Goal: Task Accomplishment & Management: Complete application form

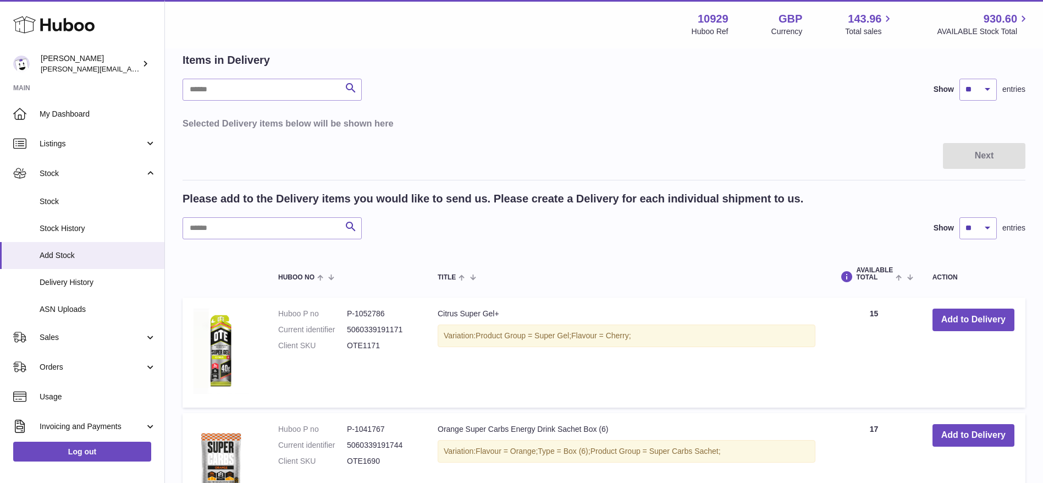
scroll to position [54, 0]
click at [47, 32] on icon at bounding box center [53, 25] width 81 height 22
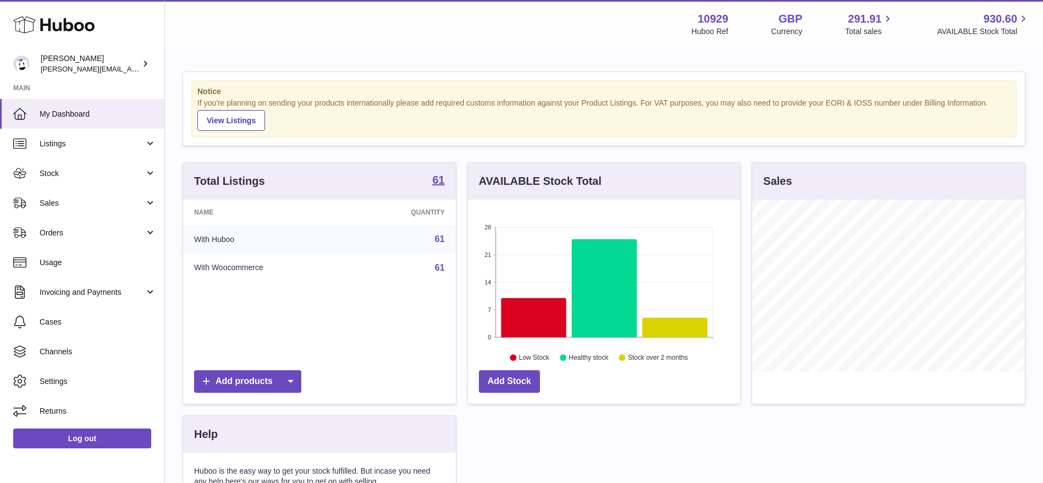
scroll to position [172, 272]
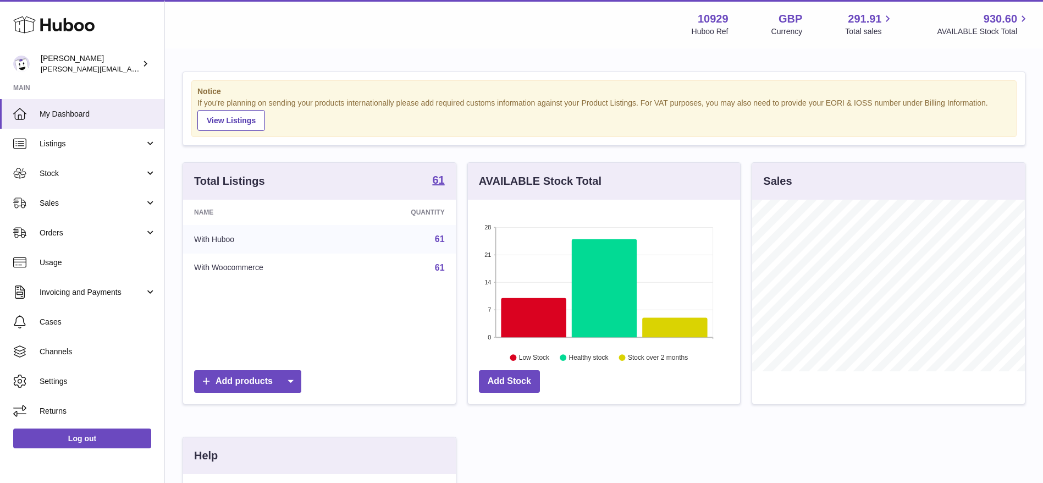
click at [467, 60] on div "Notice If you're planning on sending your products internationally please add r…" at bounding box center [604, 347] width 878 height 597
click at [108, 200] on span "Sales" at bounding box center [92, 203] width 105 height 10
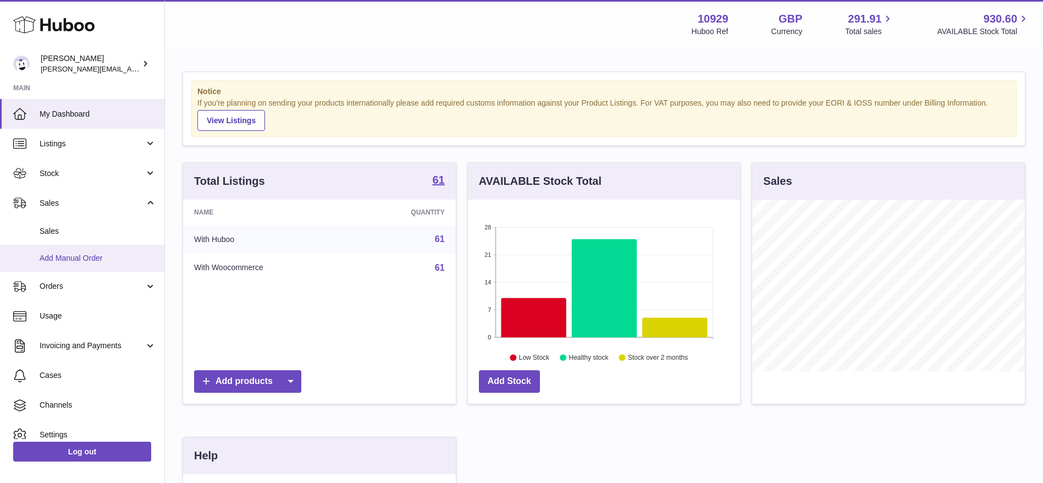
click at [58, 256] on span "Add Manual Order" at bounding box center [98, 258] width 117 height 10
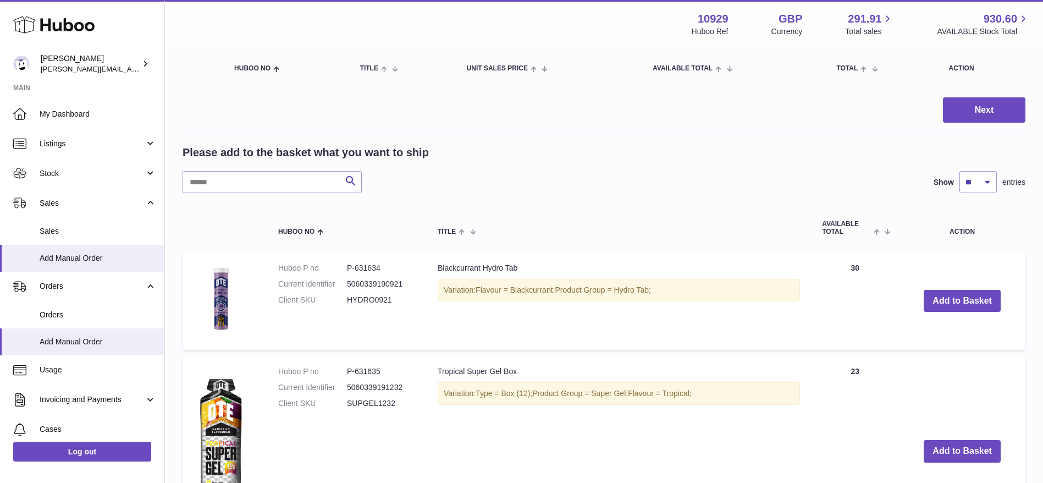
scroll to position [120, 0]
click at [274, 180] on input "text" at bounding box center [272, 181] width 179 height 22
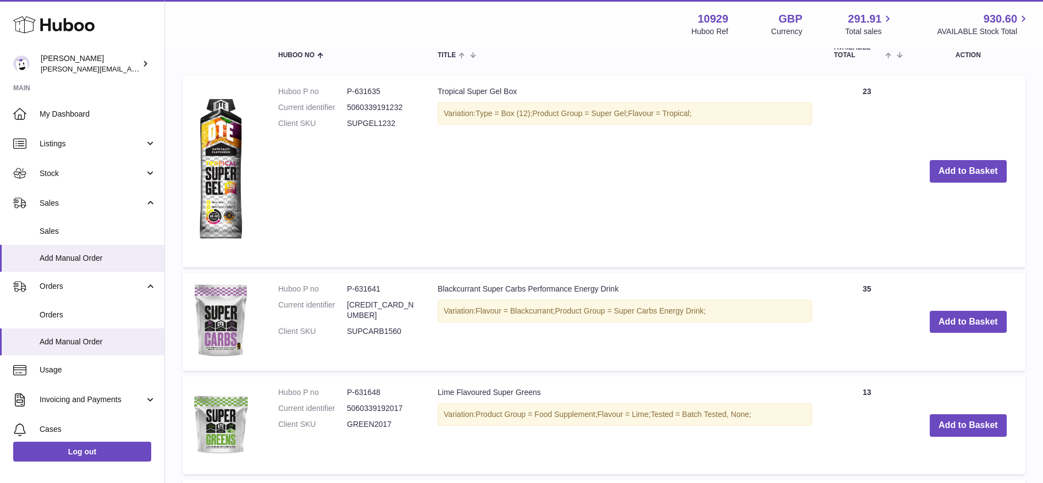
scroll to position [297, 0]
type input "*****"
click at [949, 175] on button "Add to Basket" at bounding box center [968, 170] width 77 height 23
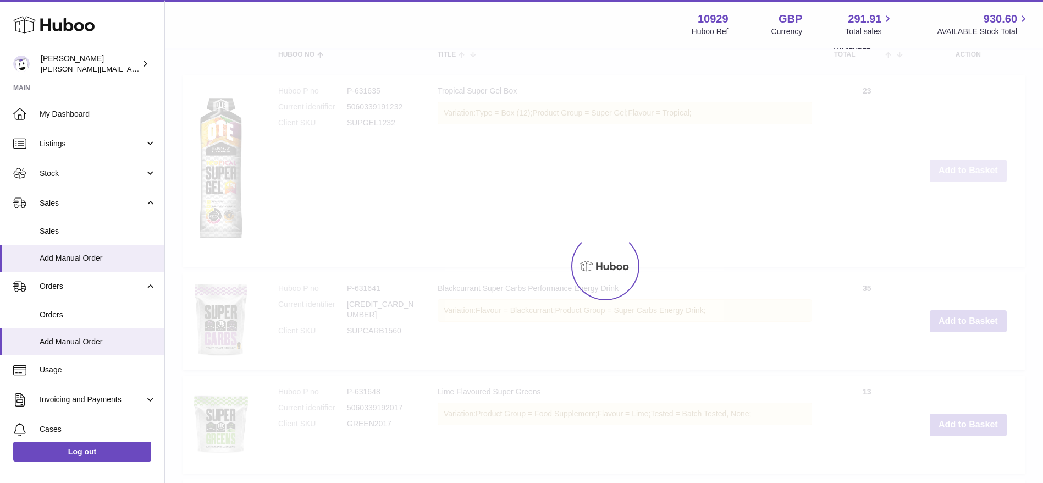
scroll to position [500, 0]
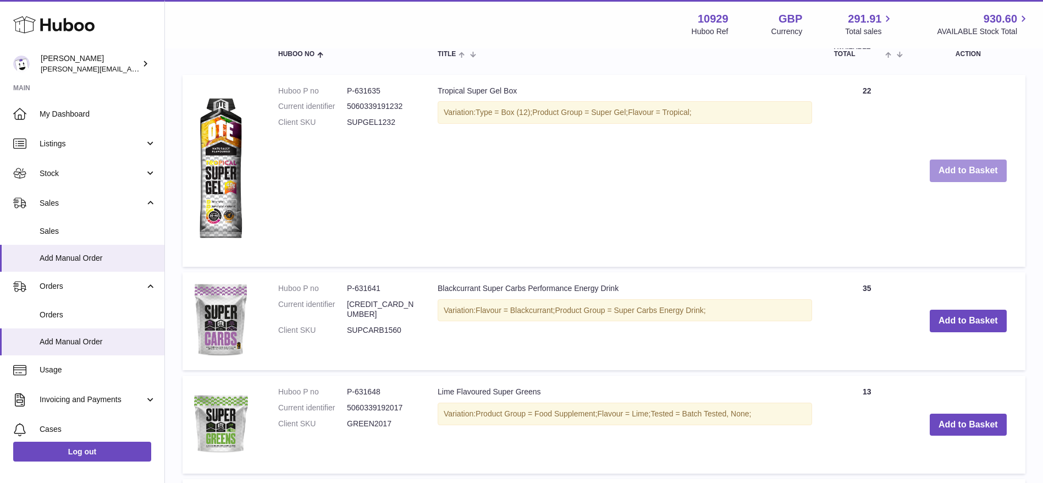
click at [949, 175] on button "Add to Basket" at bounding box center [968, 170] width 77 height 23
type input "*"
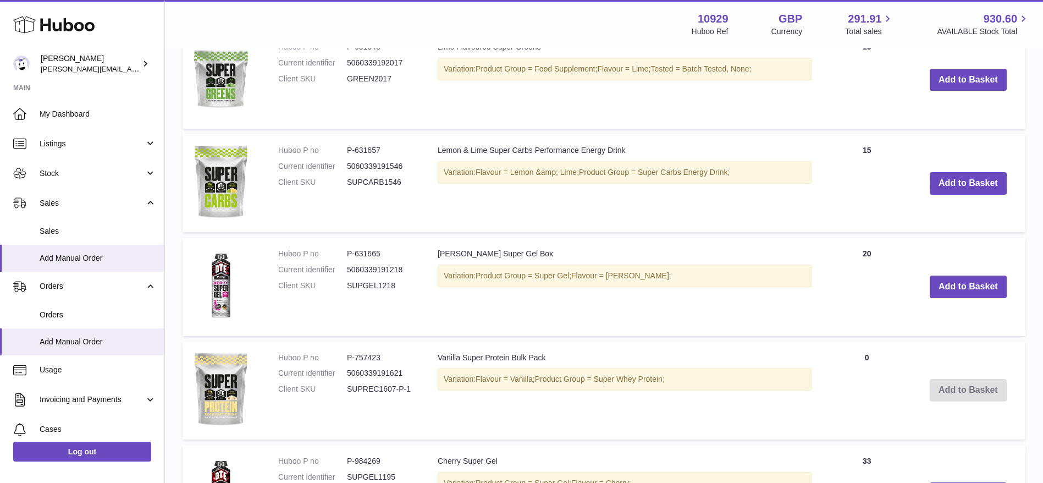
scroll to position [858, 0]
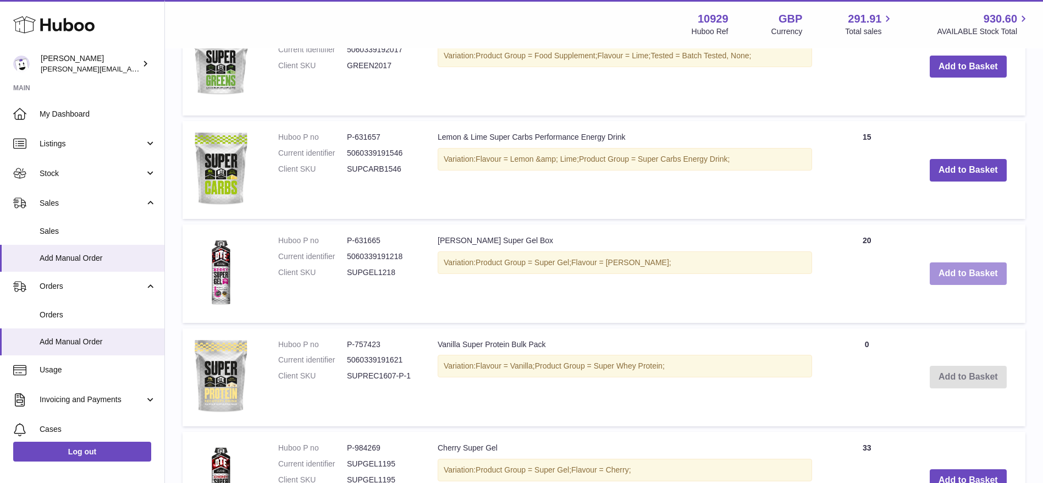
click at [974, 263] on button "Add to Basket" at bounding box center [968, 273] width 77 height 23
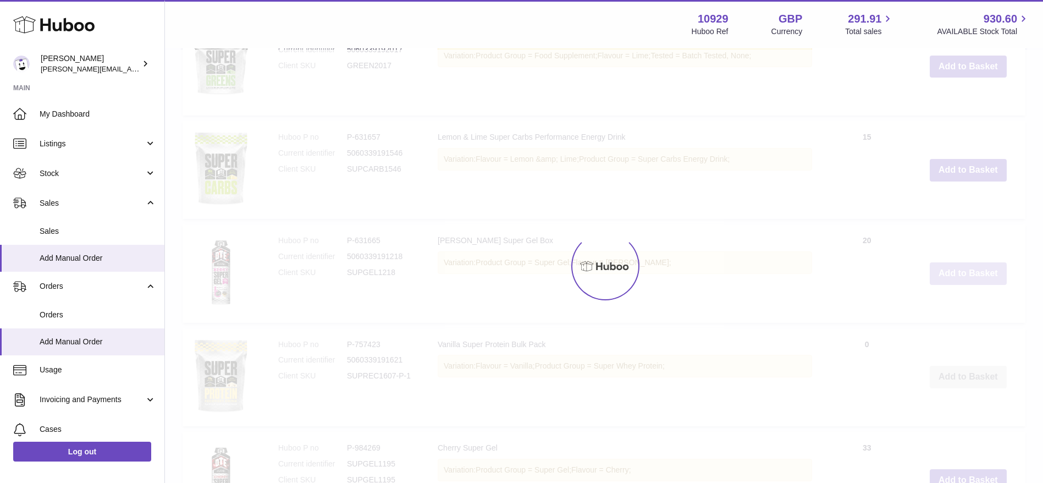
scroll to position [962, 0]
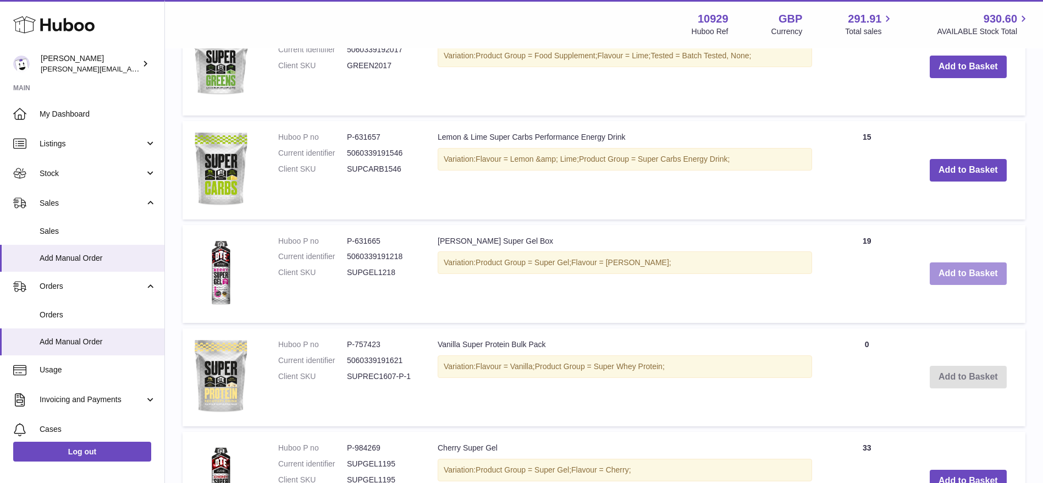
click at [974, 263] on button "Add to Basket" at bounding box center [968, 273] width 77 height 23
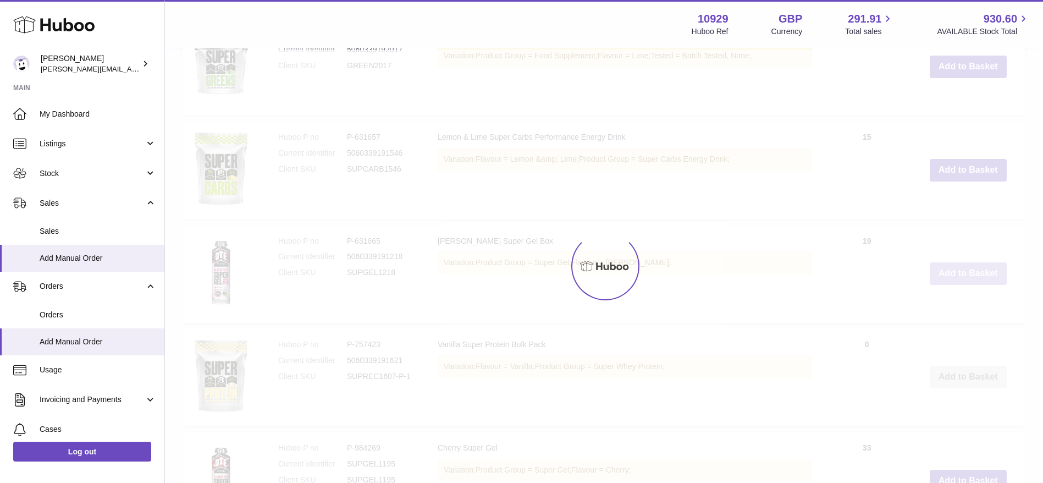
type input "*"
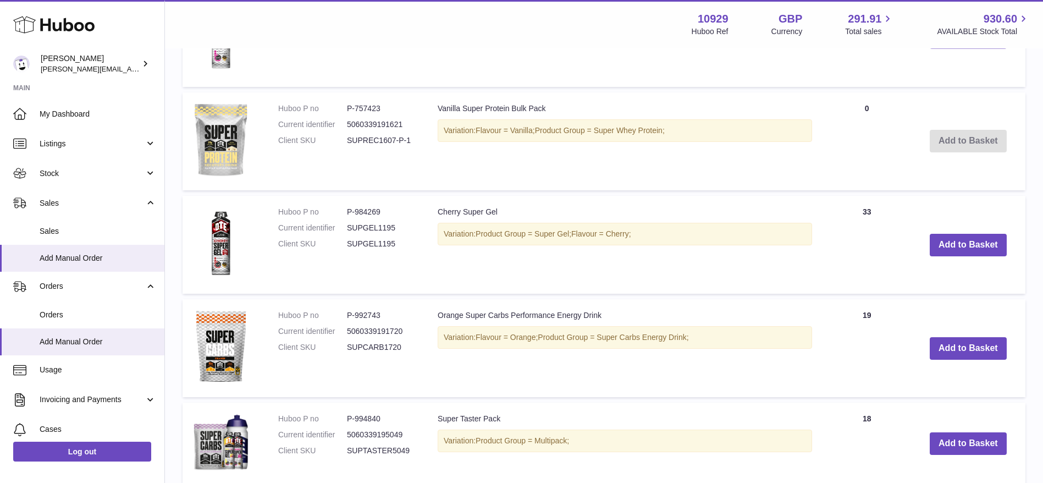
scroll to position [1214, 0]
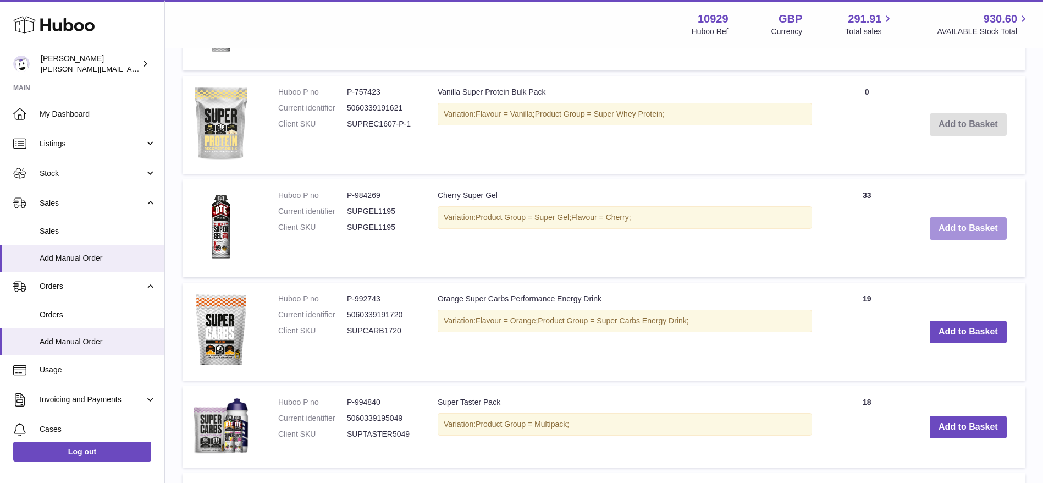
click at [981, 217] on button "Add to Basket" at bounding box center [968, 228] width 77 height 23
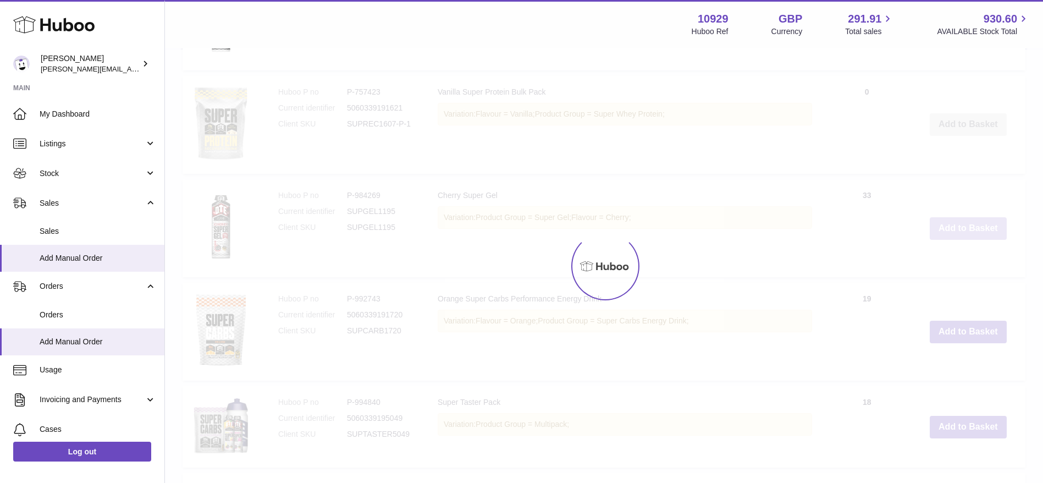
scroll to position [1318, 0]
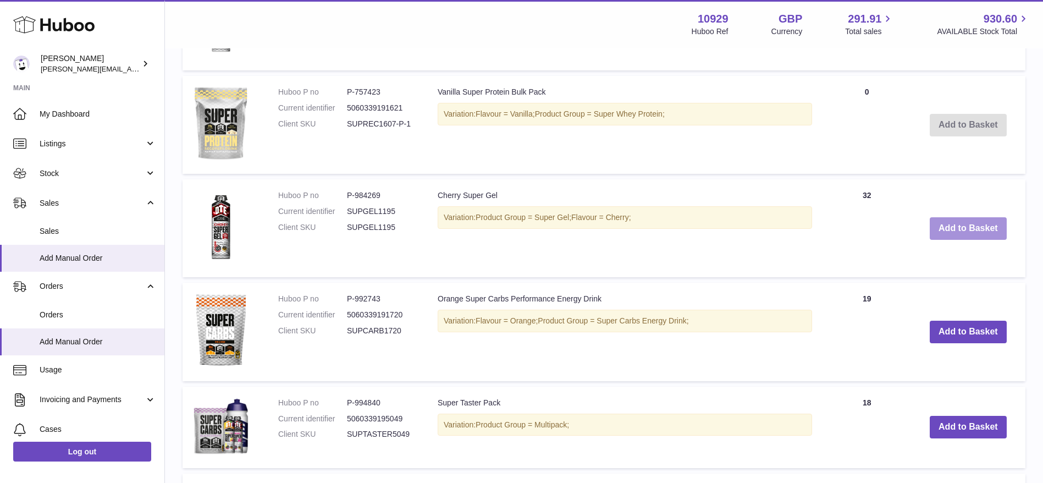
click at [981, 223] on button "Add to Basket" at bounding box center [968, 228] width 77 height 23
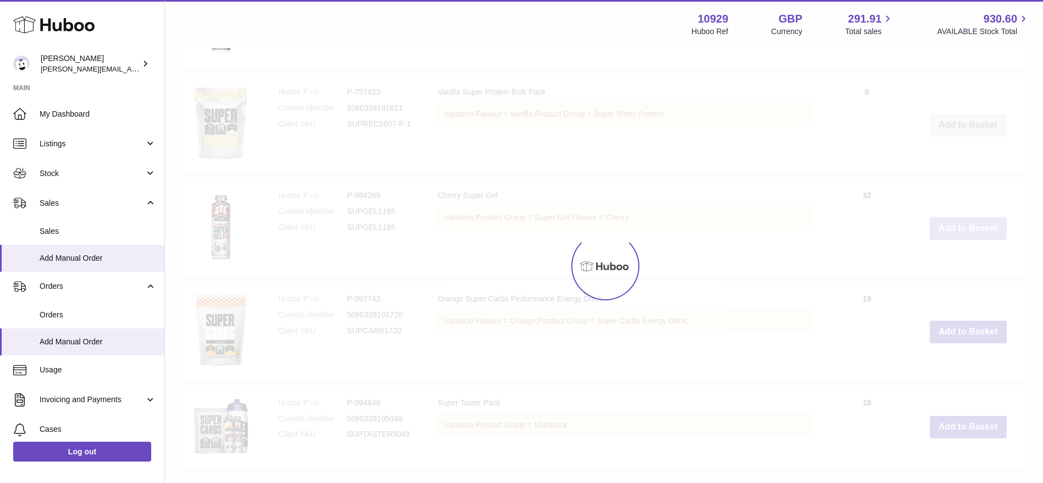
type input "*"
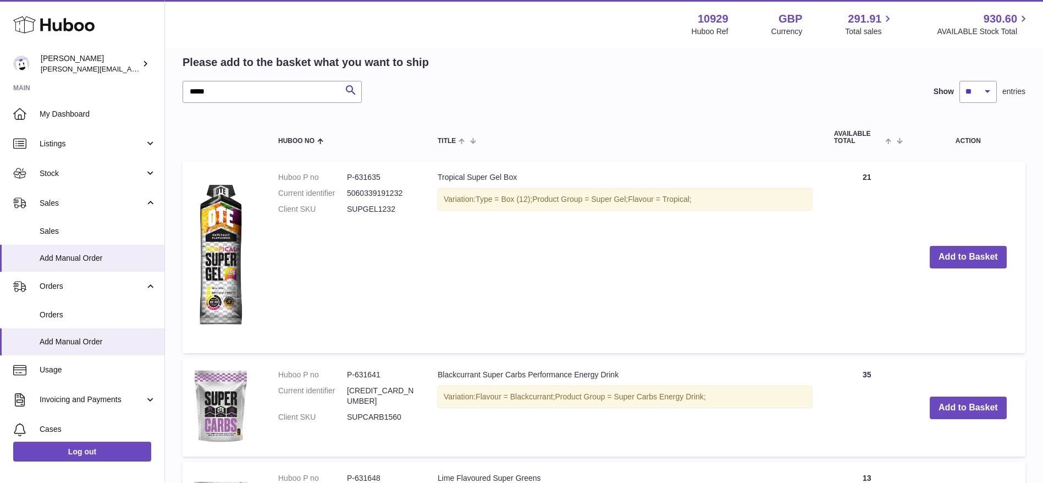
scroll to position [614, 0]
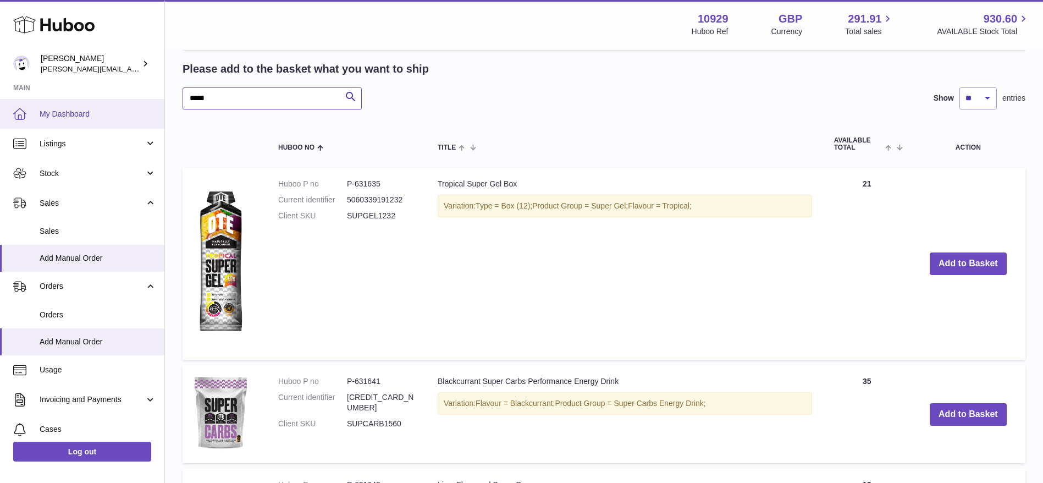
drag, startPoint x: 312, startPoint y: 100, endPoint x: 119, endPoint y: 98, distance: 193.0
click at [119, 98] on div "Huboo Thomas Potter thomas@otesports.co.uk Main My Dashboard Listings Not with …" at bounding box center [521, 402] width 1043 height 2033
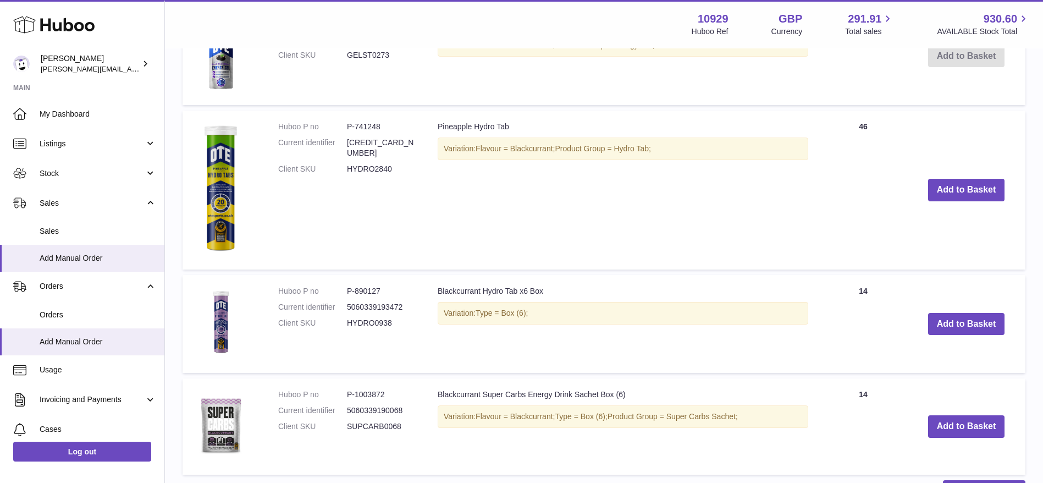
scroll to position [1190, 0]
type input "*****"
click at [949, 322] on button "Add to Basket" at bounding box center [966, 323] width 77 height 23
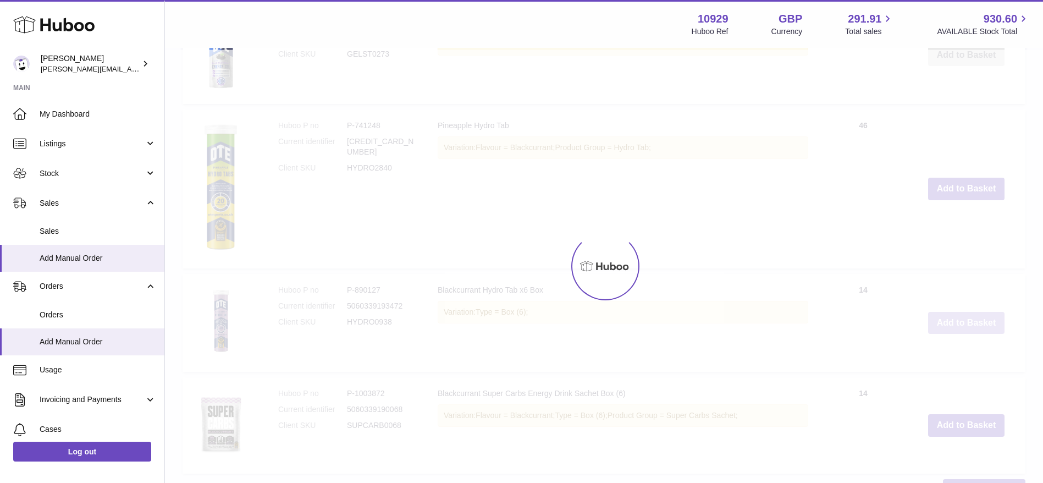
scroll to position [1293, 0]
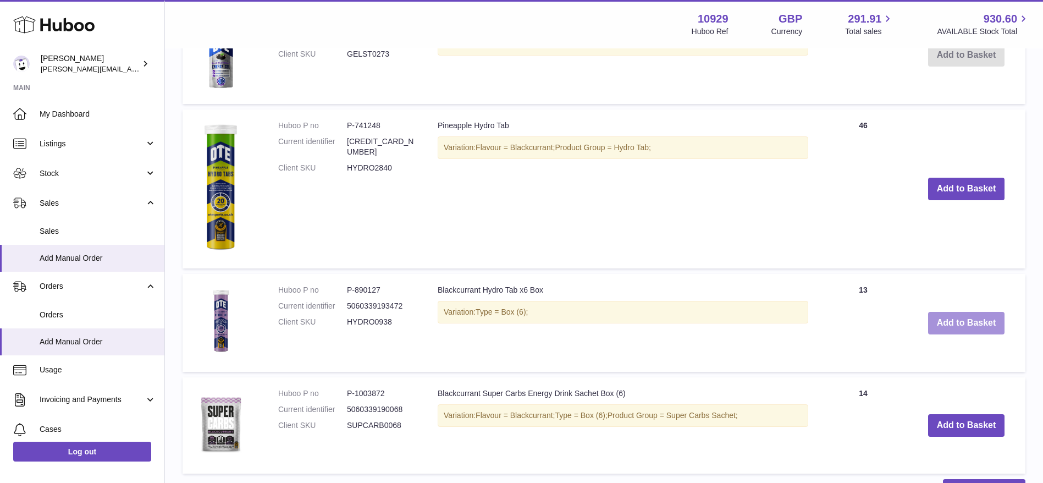
click at [949, 322] on button "Add to Basket" at bounding box center [966, 323] width 77 height 23
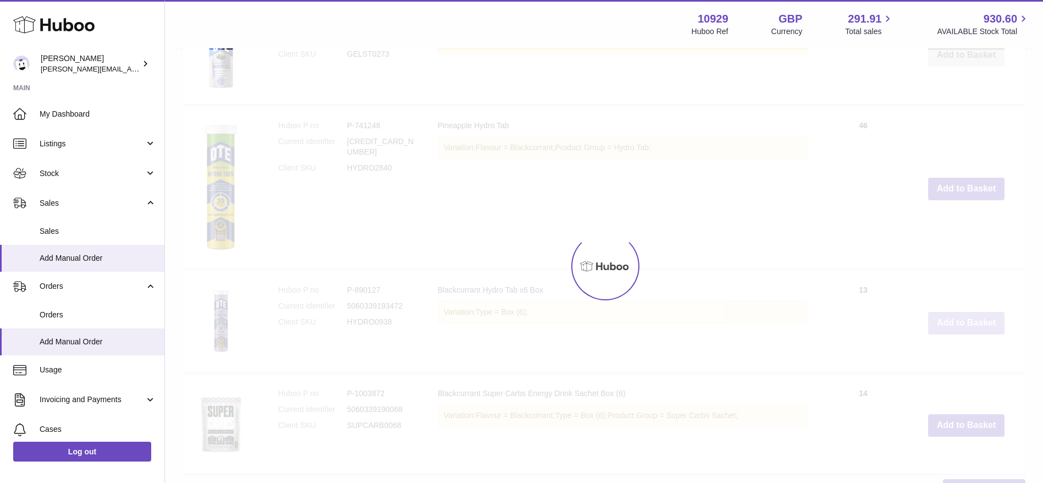
type input "*"
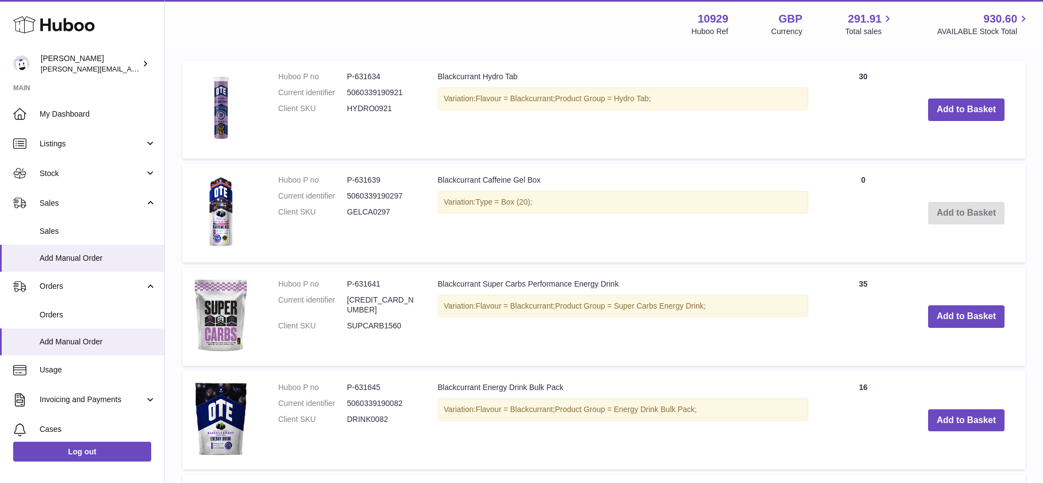
scroll to position [696, 0]
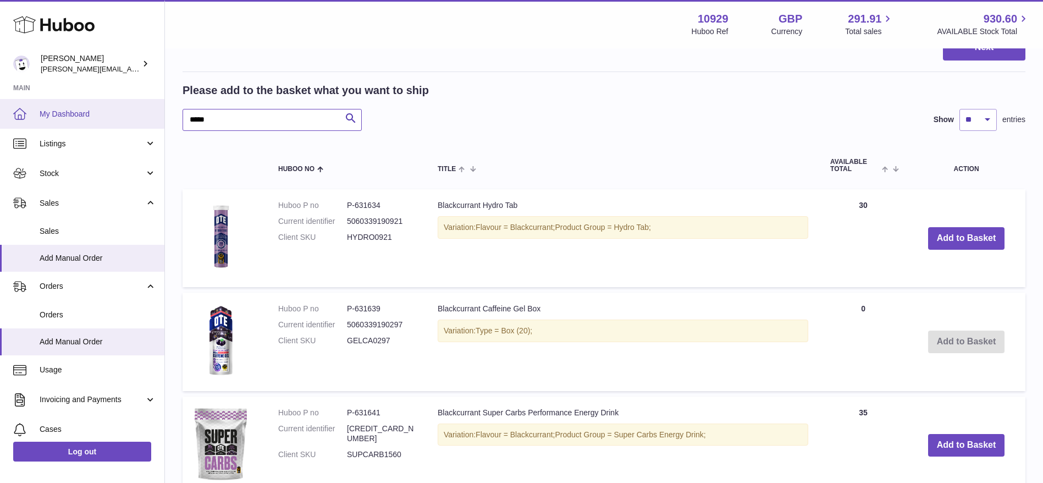
drag, startPoint x: 291, startPoint y: 115, endPoint x: 145, endPoint y: 104, distance: 147.2
click at [145, 104] on div "Huboo Thomas Potter thomas@otesports.co.uk Main My Dashboard Listings Not with …" at bounding box center [521, 246] width 1043 height 1885
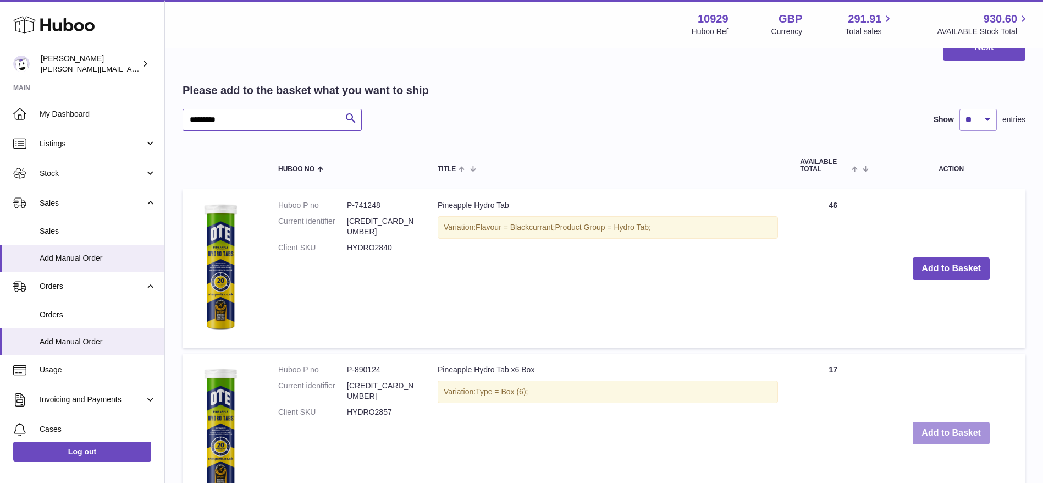
type input "*********"
click at [943, 437] on button "Add to Basket" at bounding box center [951, 433] width 77 height 23
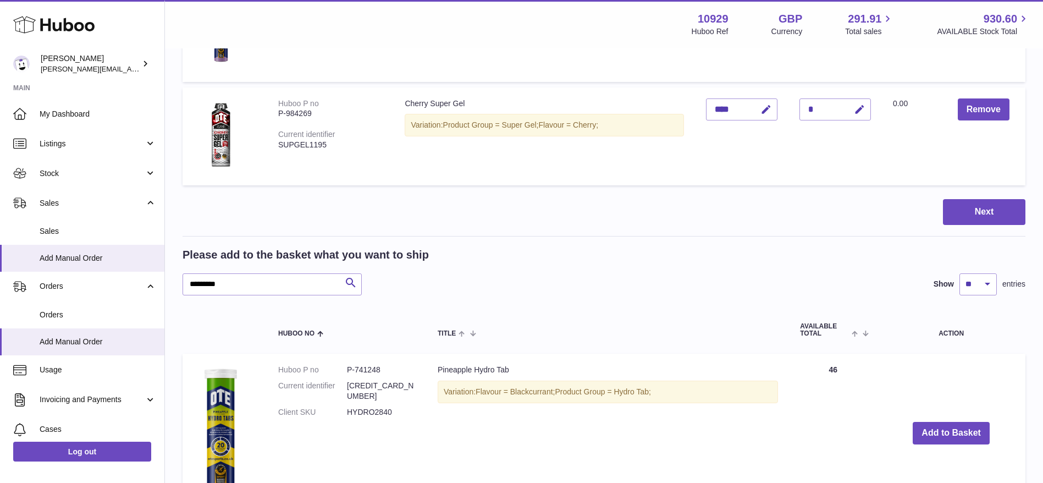
scroll to position [861, 0]
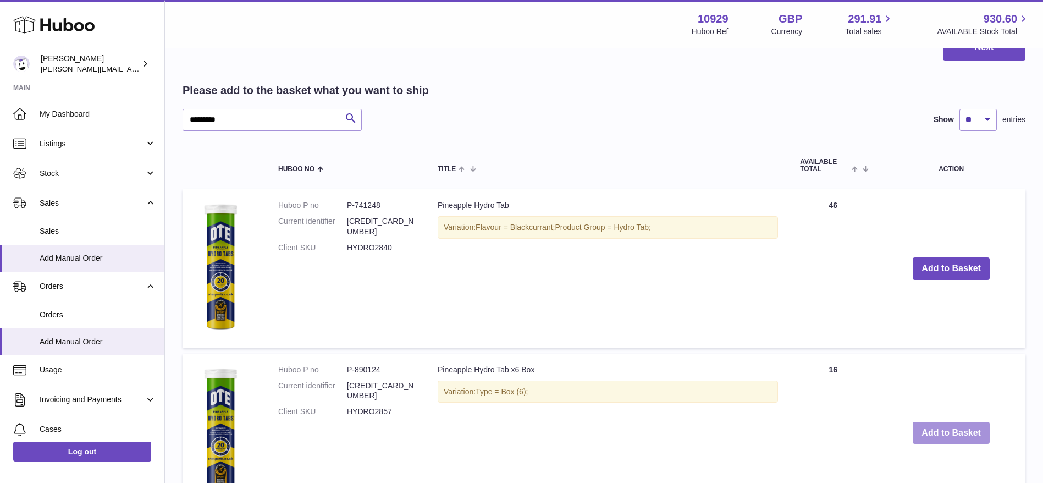
click at [943, 437] on button "Add to Basket" at bounding box center [951, 433] width 77 height 23
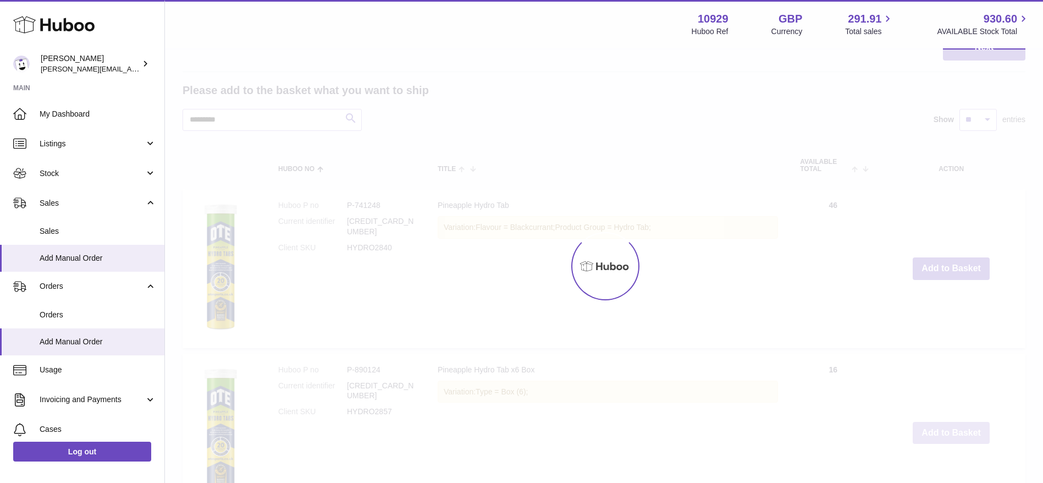
type input "*"
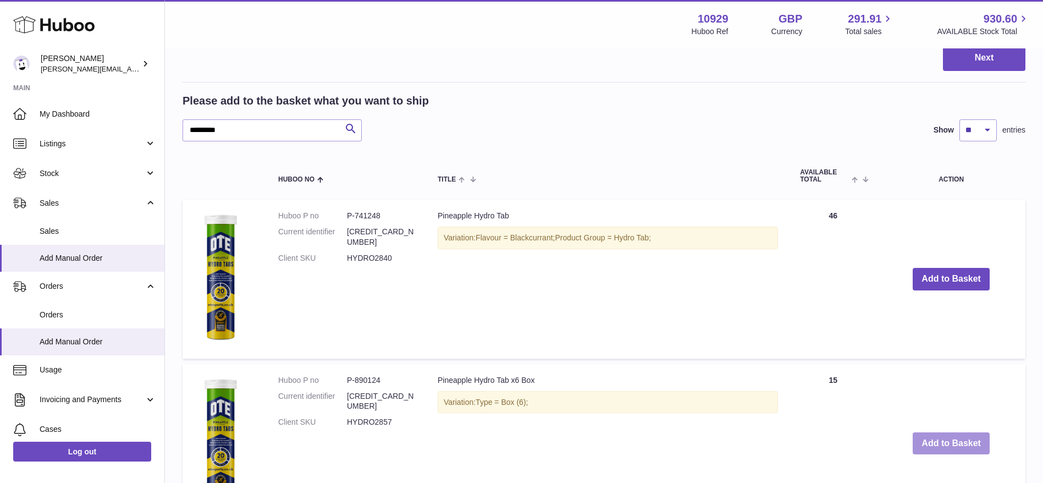
scroll to position [849, 0]
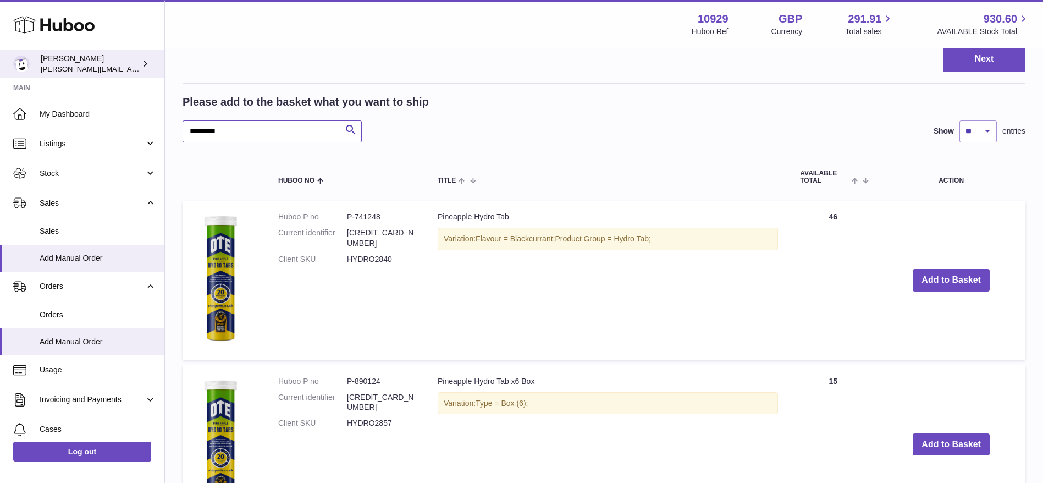
drag, startPoint x: 253, startPoint y: 126, endPoint x: 0, endPoint y: 73, distance: 258.4
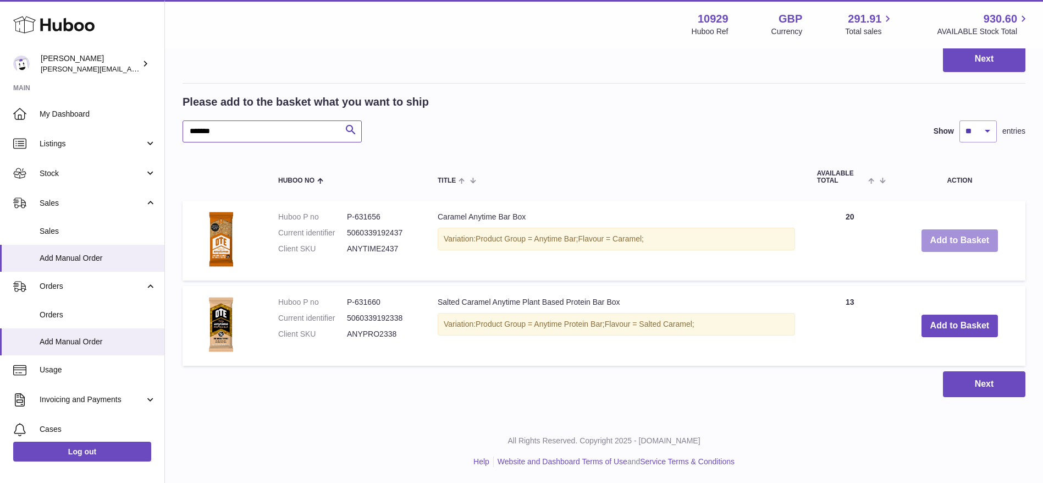
type input "*******"
click at [944, 241] on button "Add to Basket" at bounding box center [960, 240] width 77 height 23
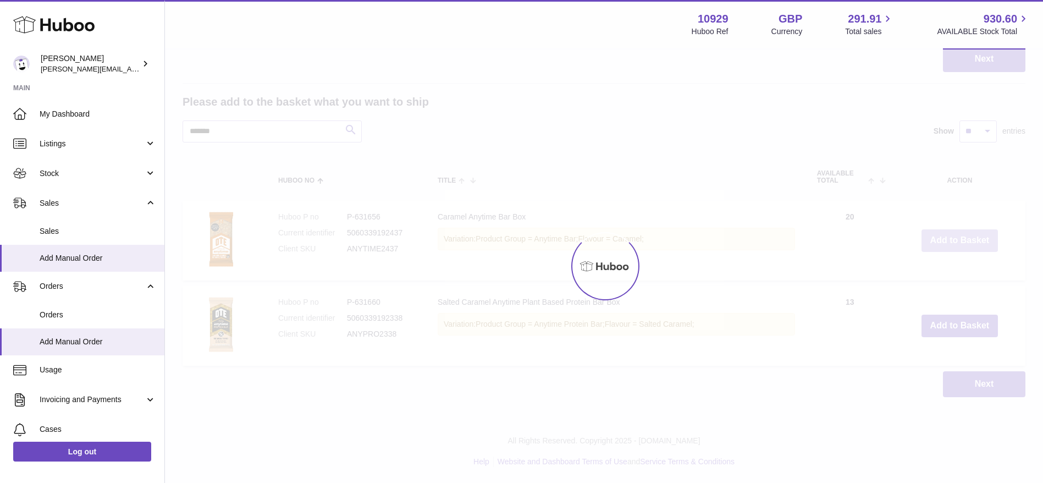
scroll to position [934, 0]
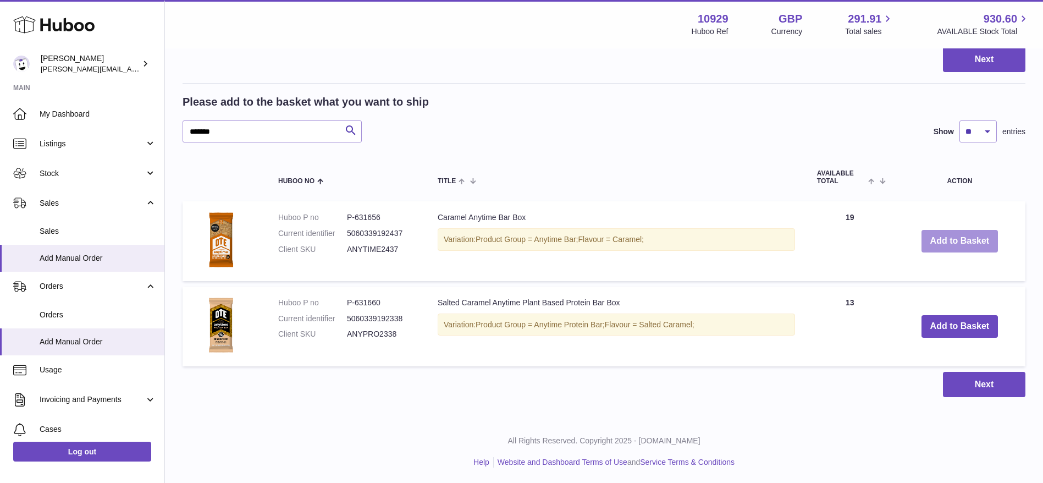
click at [944, 241] on button "Add to Basket" at bounding box center [960, 241] width 77 height 23
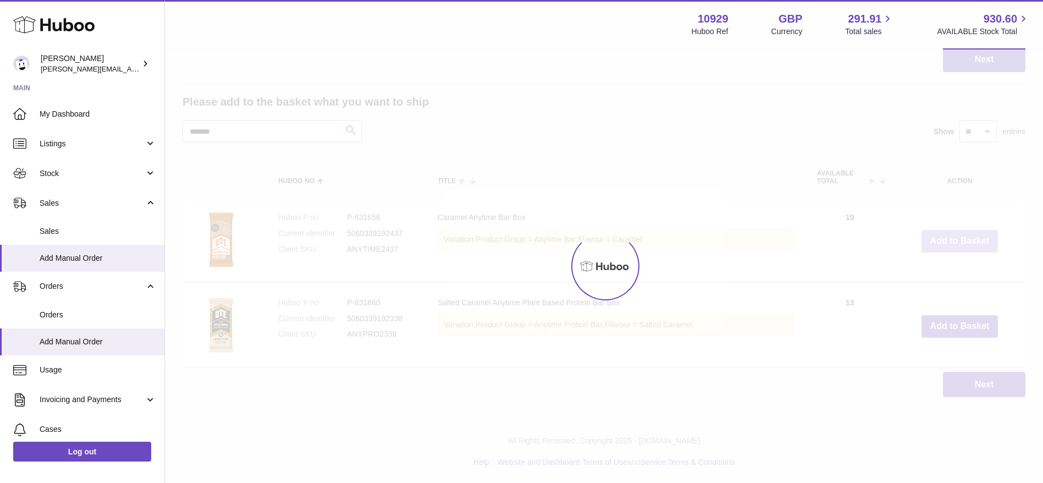
type input "*"
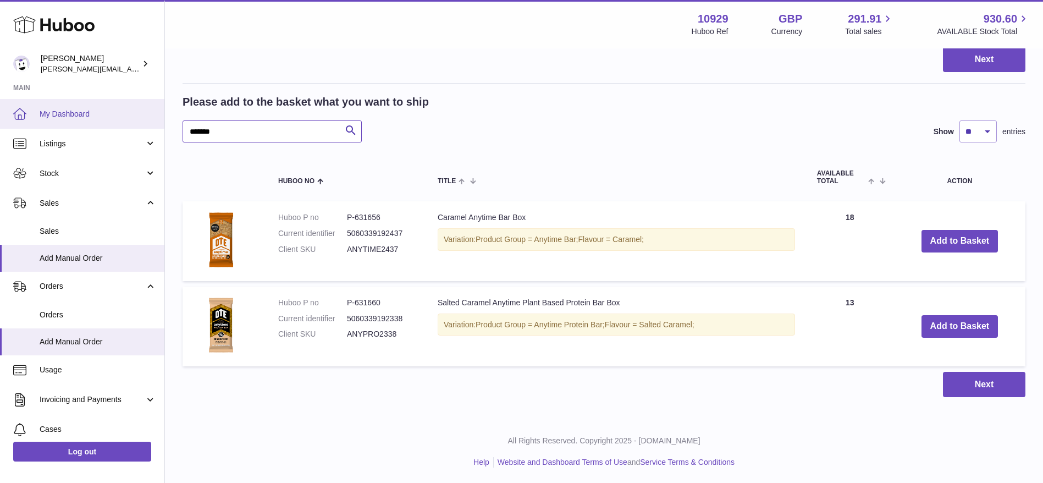
drag, startPoint x: 261, startPoint y: 133, endPoint x: 57, endPoint y: 126, distance: 204.7
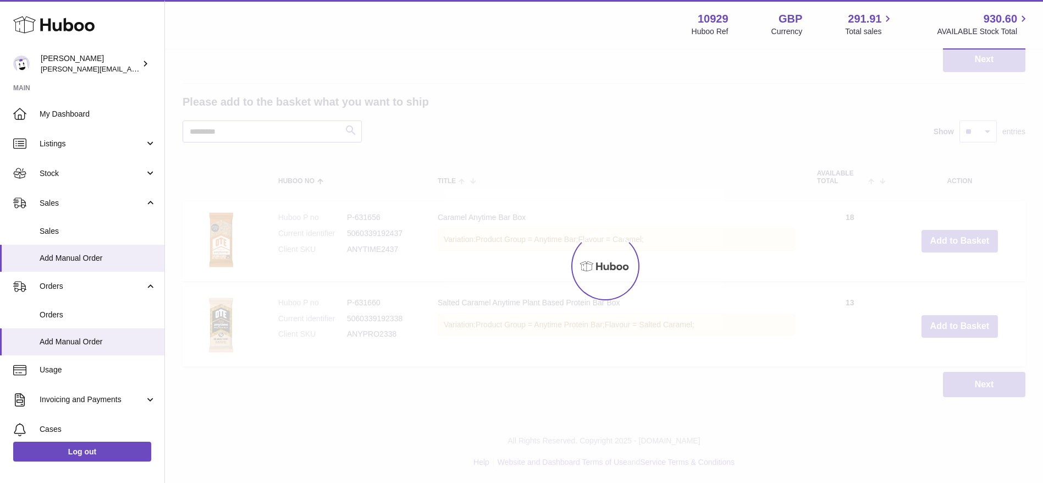
scroll to position [850, 0]
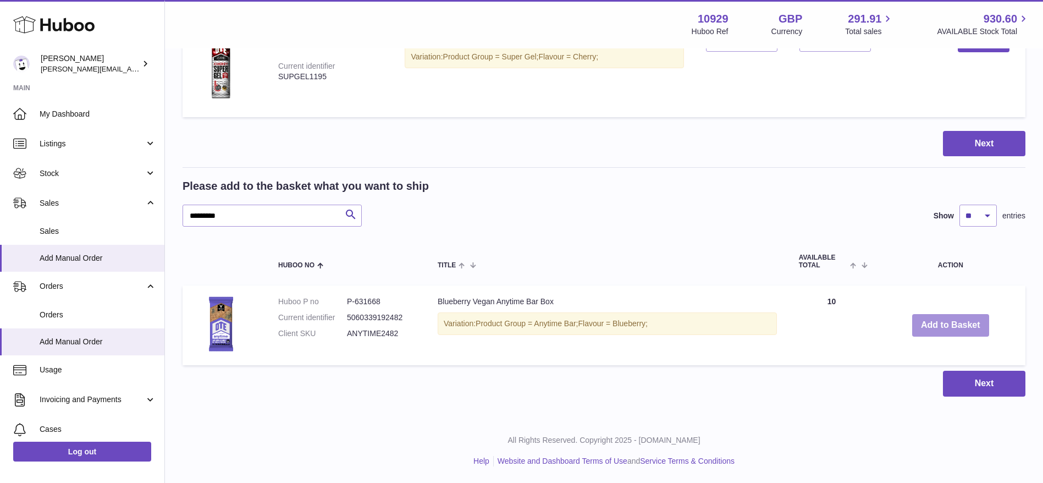
click at [938, 321] on button "Add to Basket" at bounding box center [950, 325] width 77 height 23
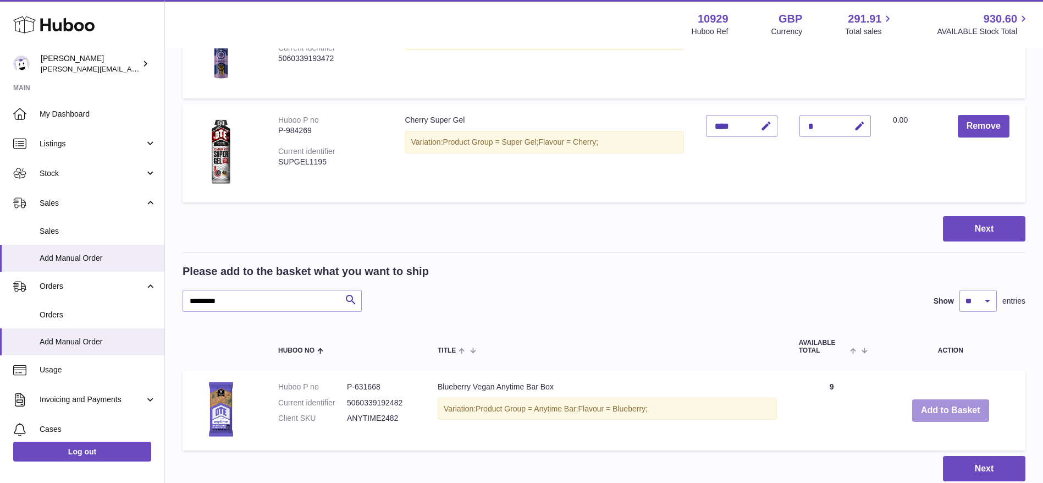
scroll to position [935, 0]
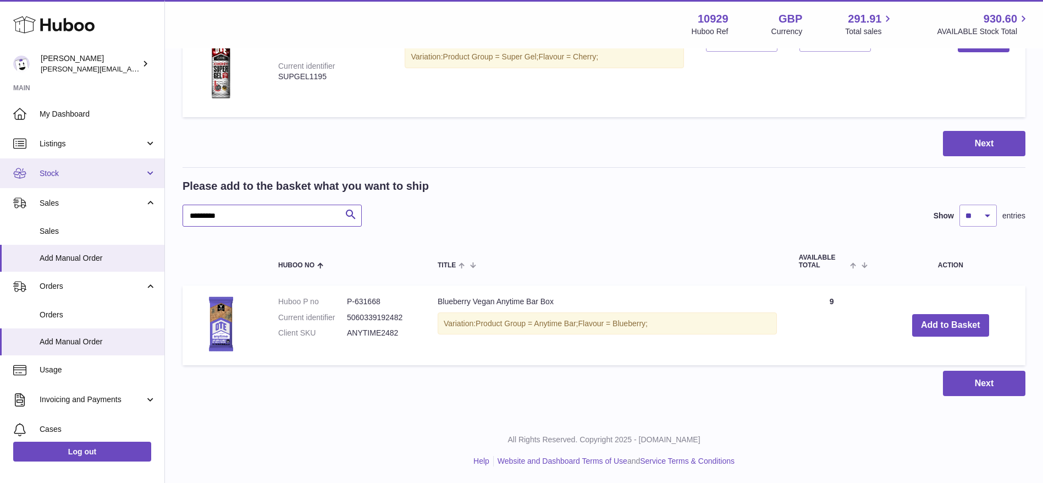
drag, startPoint x: 268, startPoint y: 218, endPoint x: 126, endPoint y: 170, distance: 150.4
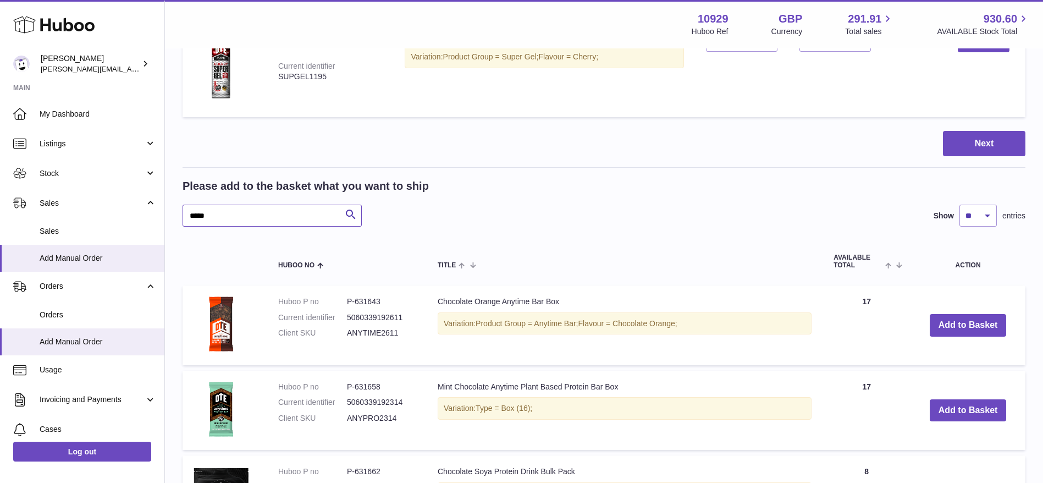
scroll to position [986, 0]
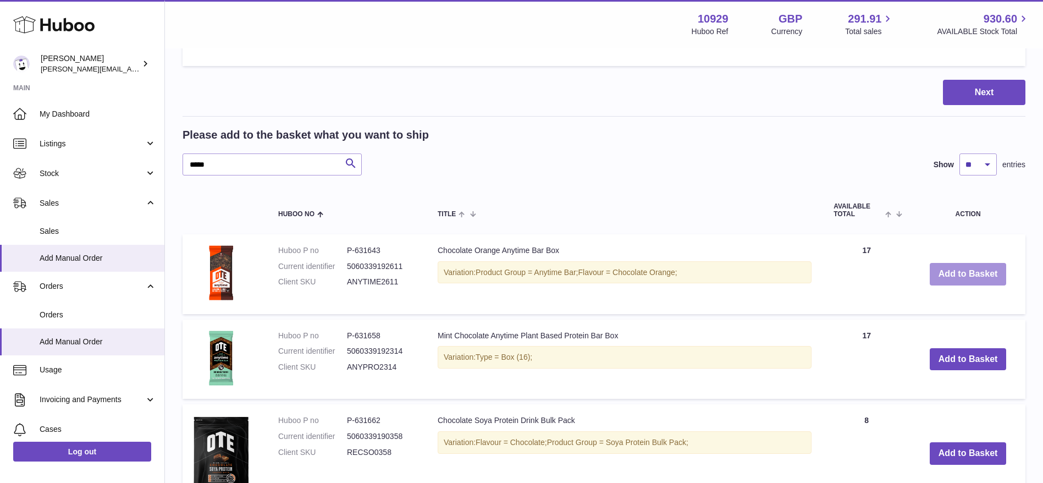
click at [959, 273] on button "Add to Basket" at bounding box center [968, 274] width 77 height 23
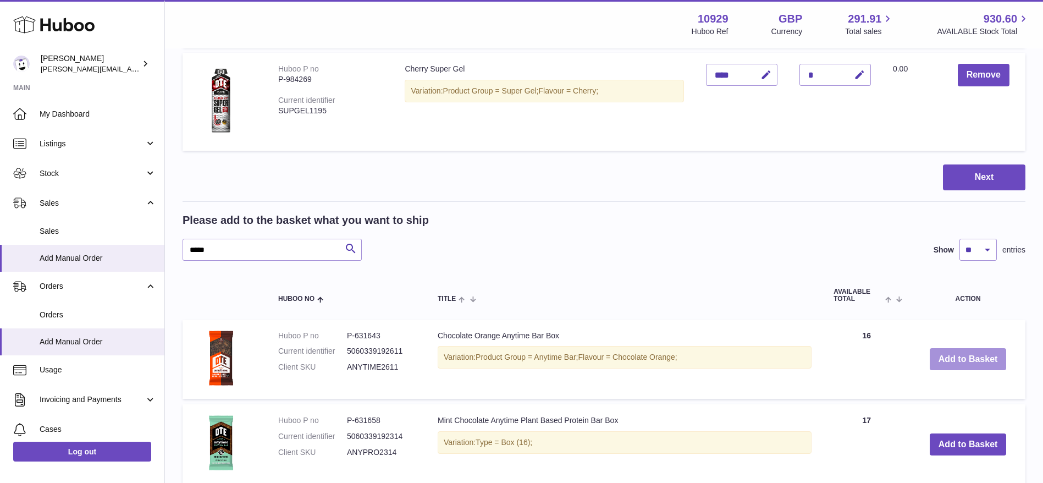
scroll to position [1071, 0]
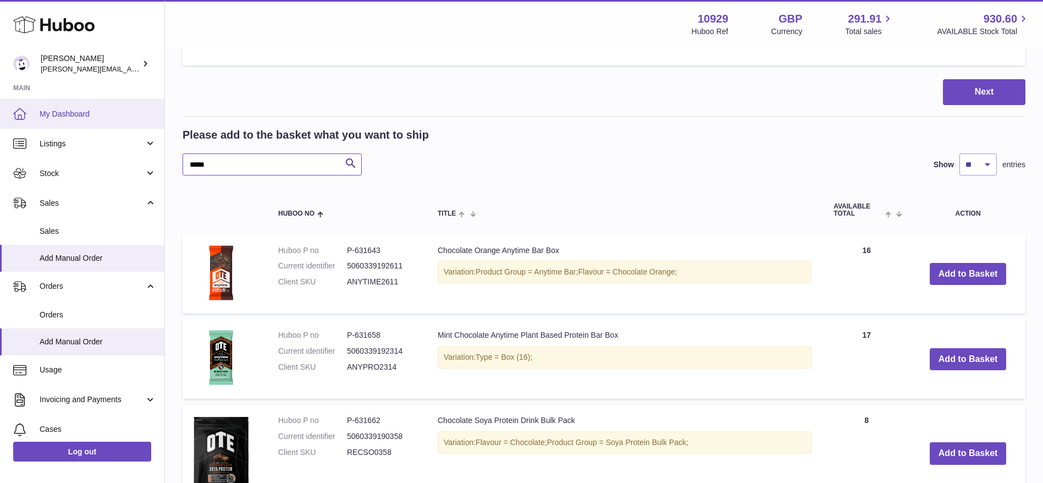
drag, startPoint x: 213, startPoint y: 162, endPoint x: 26, endPoint y: 126, distance: 190.4
click at [26, 126] on div "Huboo Thomas Potter thomas@otesports.co.uk Main My Dashboard Listings Not with …" at bounding box center [521, 24] width 1043 height 2190
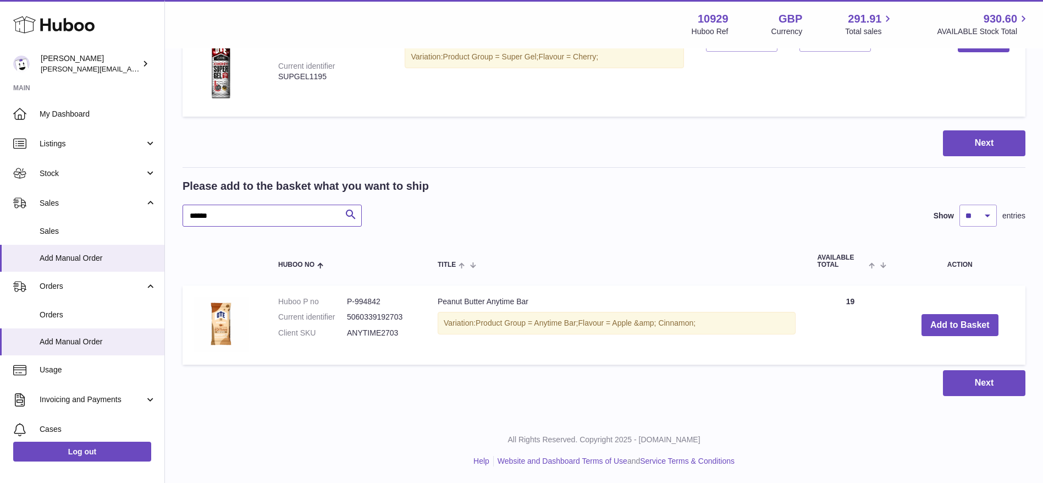
scroll to position [1020, 0]
type input "******"
click at [939, 323] on button "Add to Basket" at bounding box center [960, 325] width 77 height 23
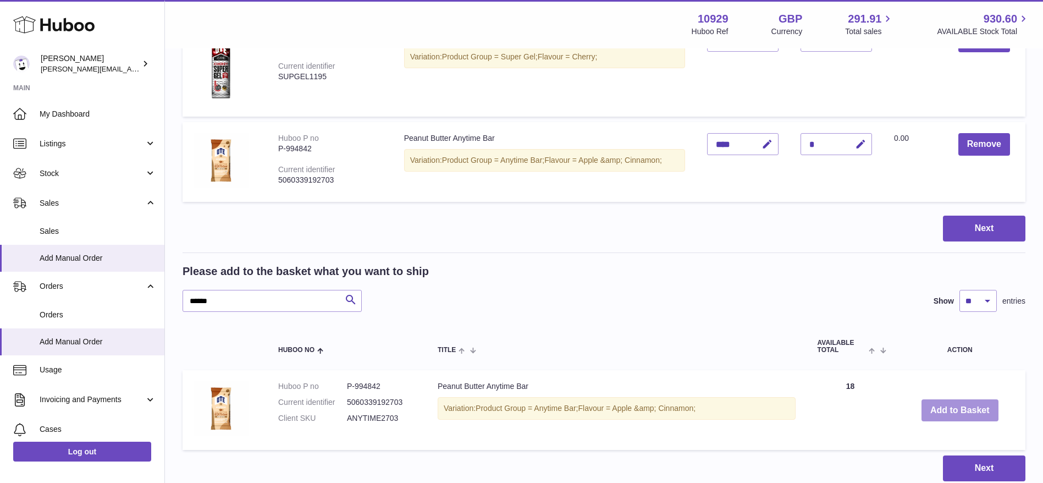
click at [939, 323] on table "Huboo no Title AVAILABLE Total Action Huboo P no P-994842 Current identifier 50…" at bounding box center [604, 389] width 843 height 133
click at [938, 413] on button "Add to Basket" at bounding box center [960, 410] width 77 height 23
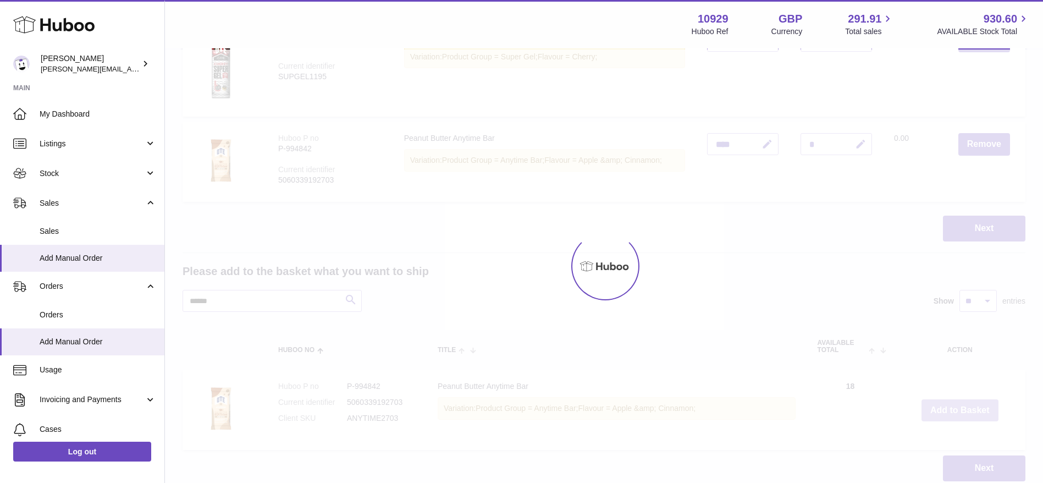
type input "*"
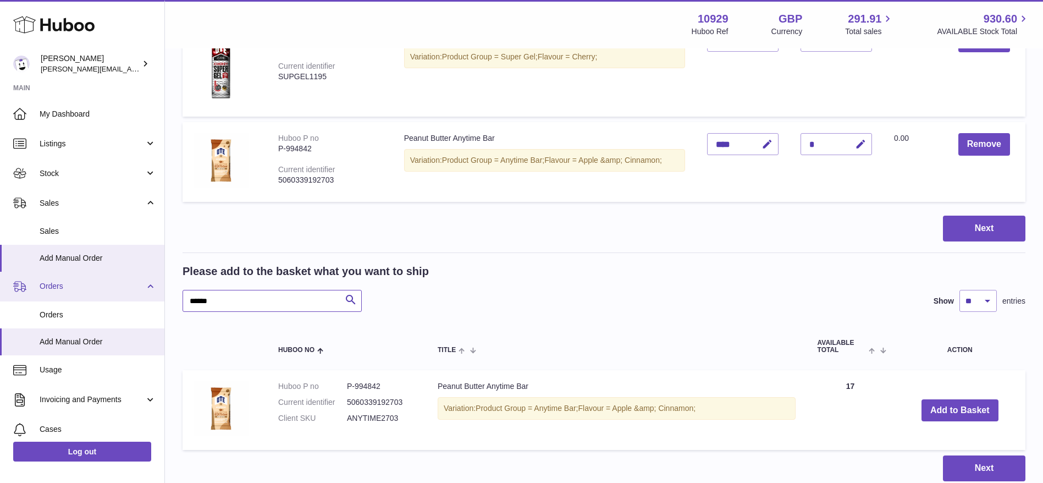
drag, startPoint x: 252, startPoint y: 308, endPoint x: 104, endPoint y: 282, distance: 150.3
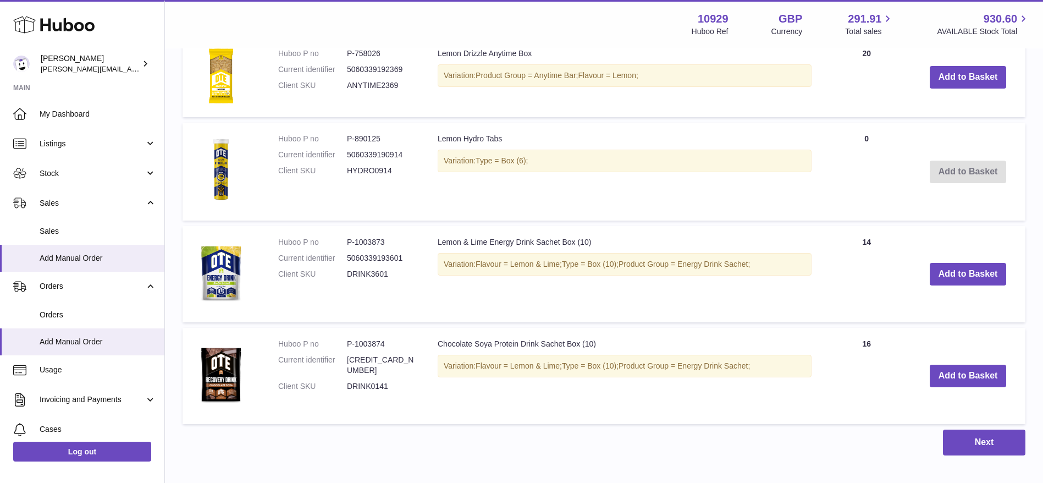
scroll to position [1826, 0]
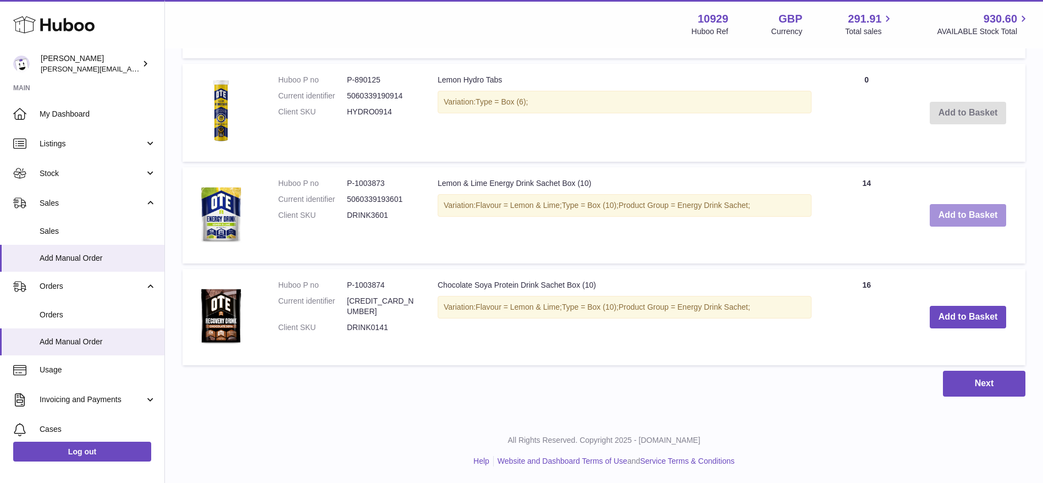
type input "*****"
click at [950, 205] on button "Add to Basket" at bounding box center [968, 215] width 77 height 23
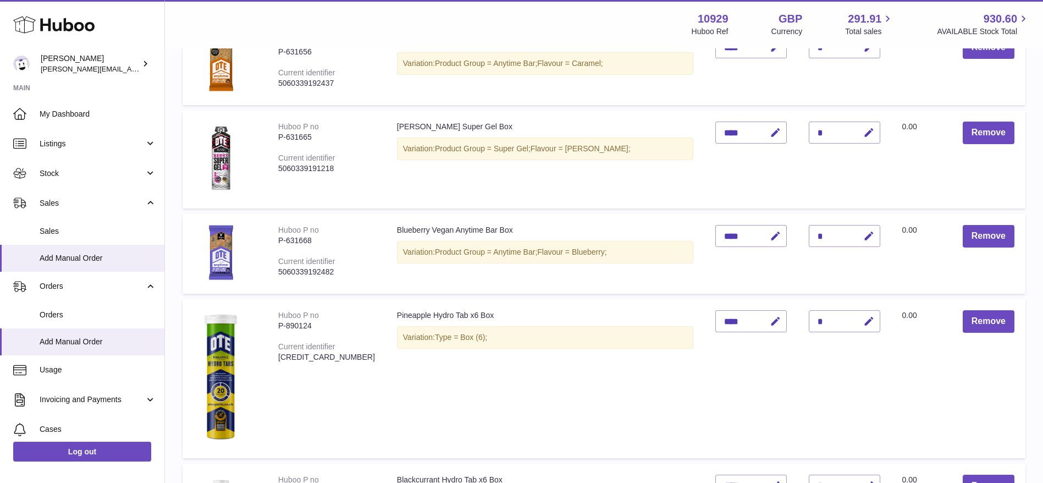
scroll to position [896, 0]
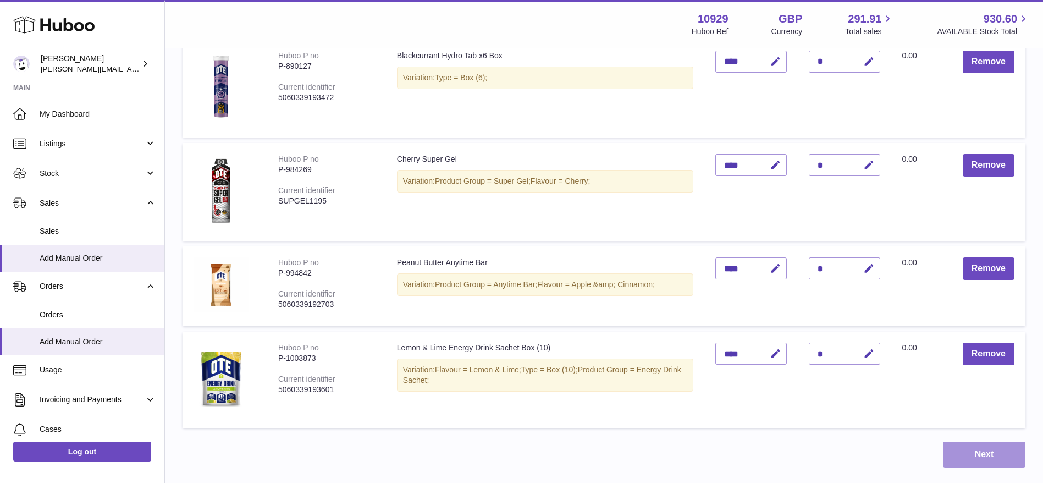
click at [991, 467] on button "Next" at bounding box center [984, 455] width 82 height 26
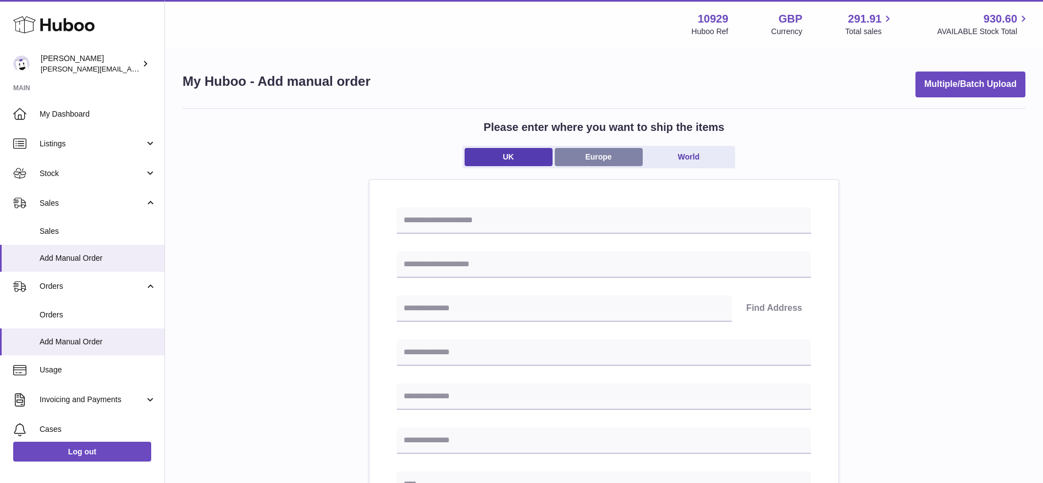
click at [579, 164] on link "Europe" at bounding box center [599, 157] width 88 height 18
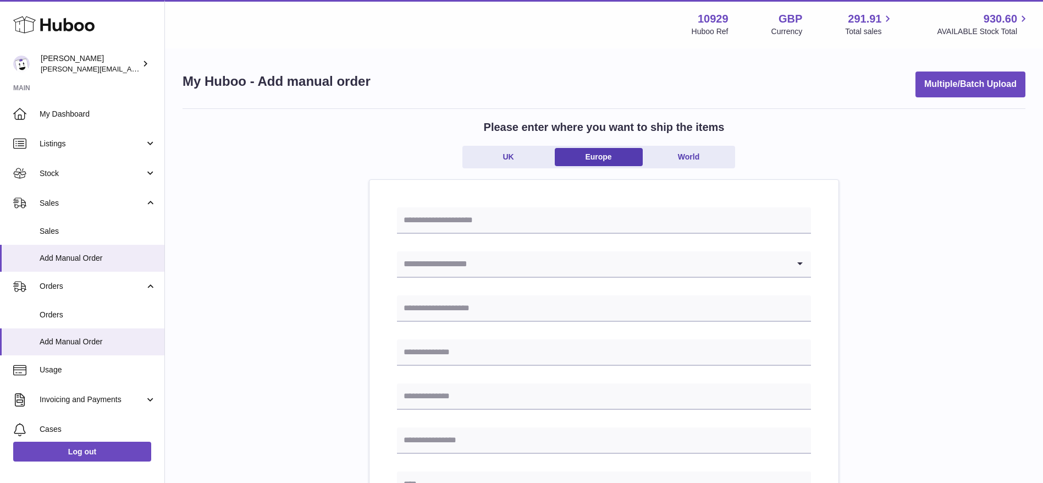
click at [532, 211] on input "text" at bounding box center [604, 220] width 414 height 26
type input "**********"
click at [480, 257] on input "Search for option" at bounding box center [593, 263] width 392 height 25
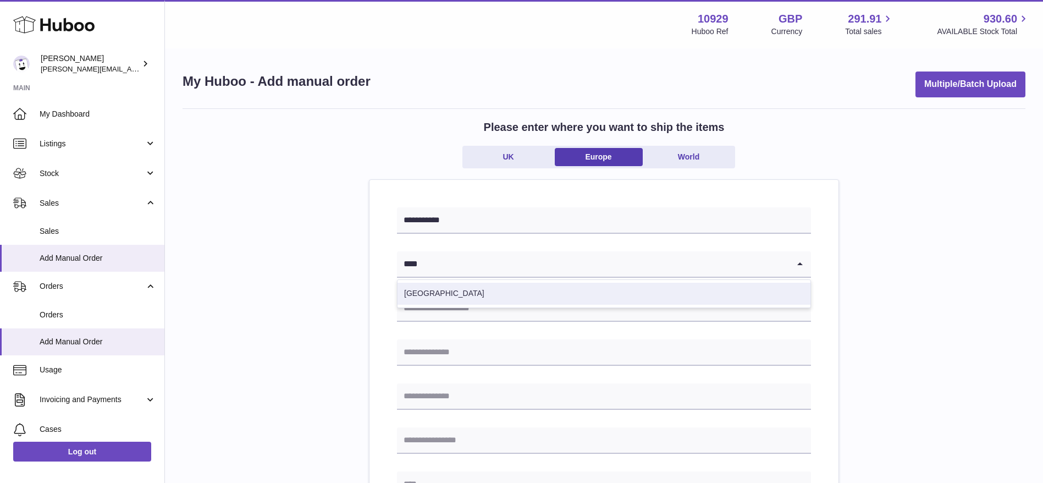
click at [493, 300] on li "Germany" at bounding box center [604, 294] width 413 height 22
type input "****"
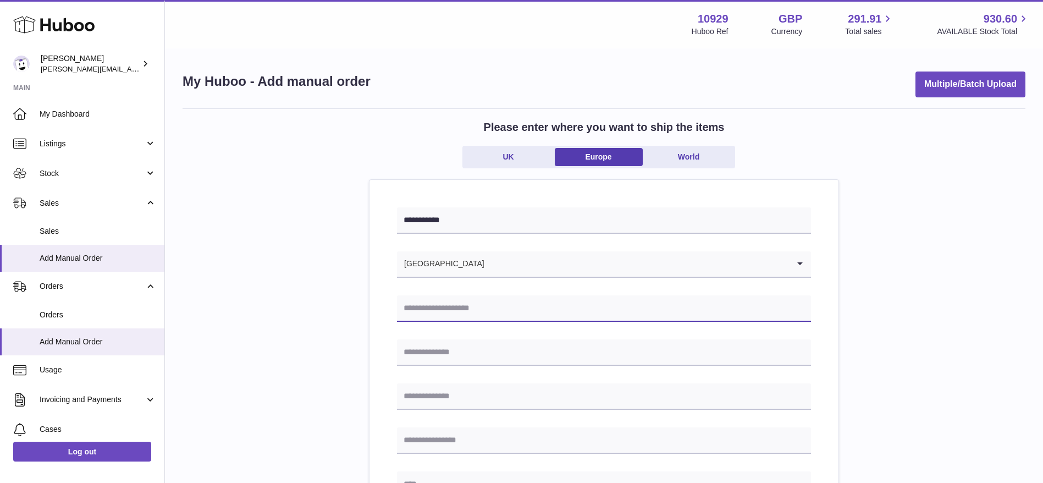
click at [478, 304] on input "text" at bounding box center [604, 308] width 414 height 26
type input "**********"
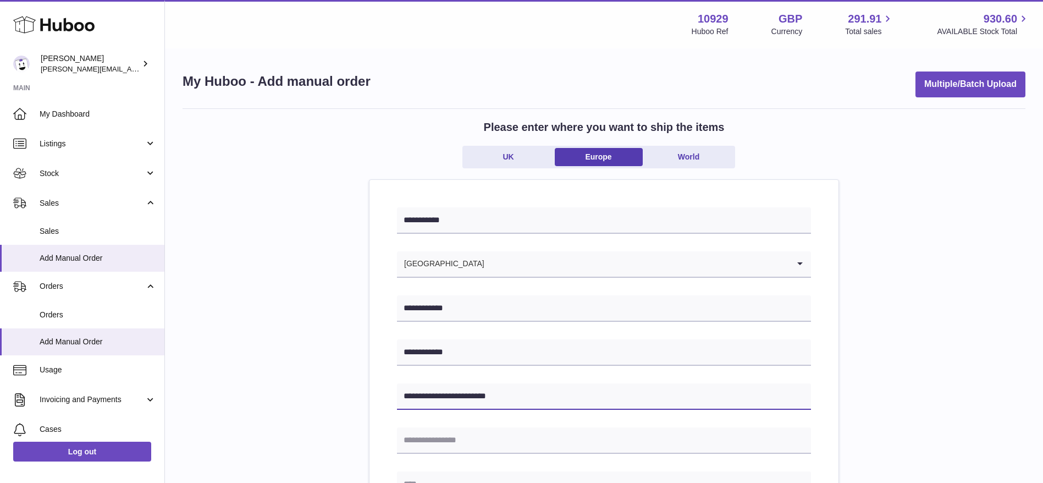
type input "**********"
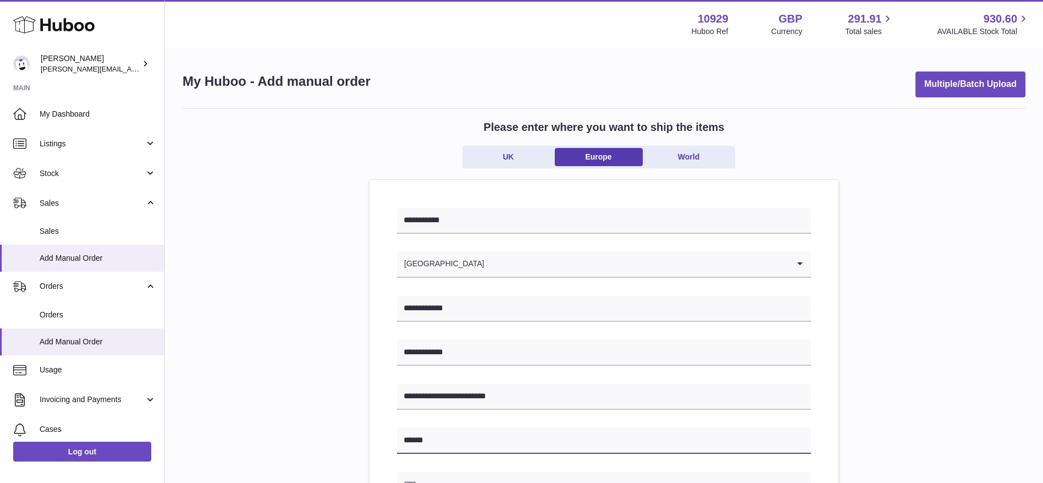
type input "******"
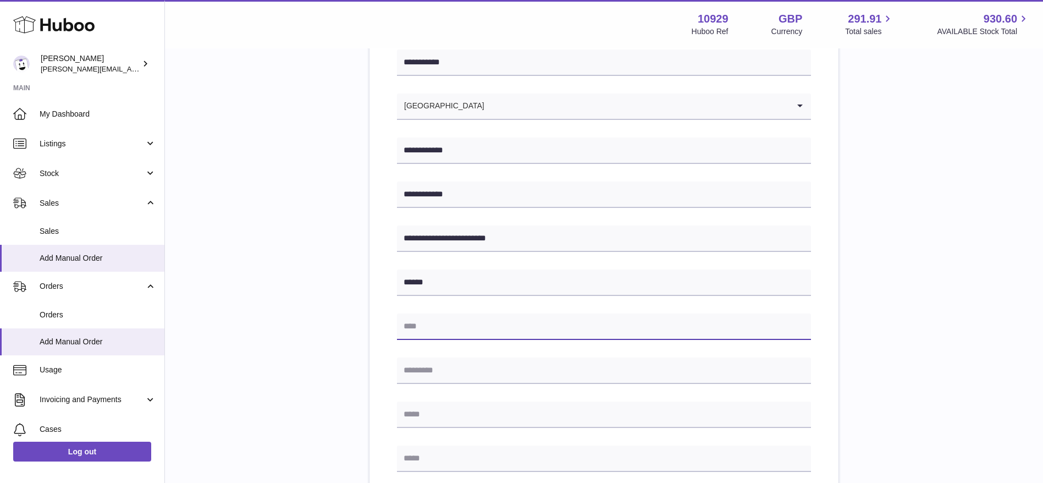
scroll to position [158, 0]
type input "******"
type input "*****"
drag, startPoint x: 522, startPoint y: 236, endPoint x: 353, endPoint y: 238, distance: 169.4
click at [353, 238] on div "**********" at bounding box center [604, 345] width 843 height 791
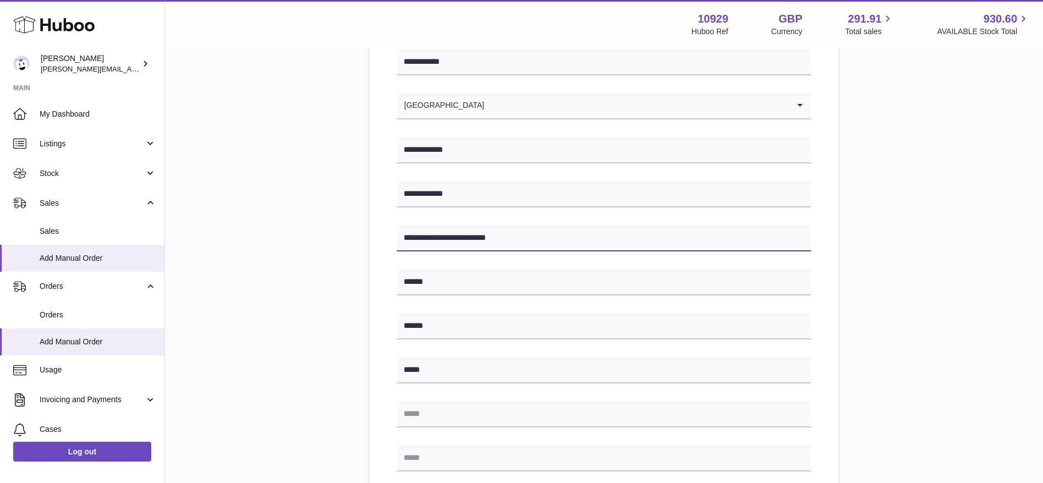
paste input "text"
type input "**********"
click at [544, 312] on div "**********" at bounding box center [604, 361] width 414 height 625
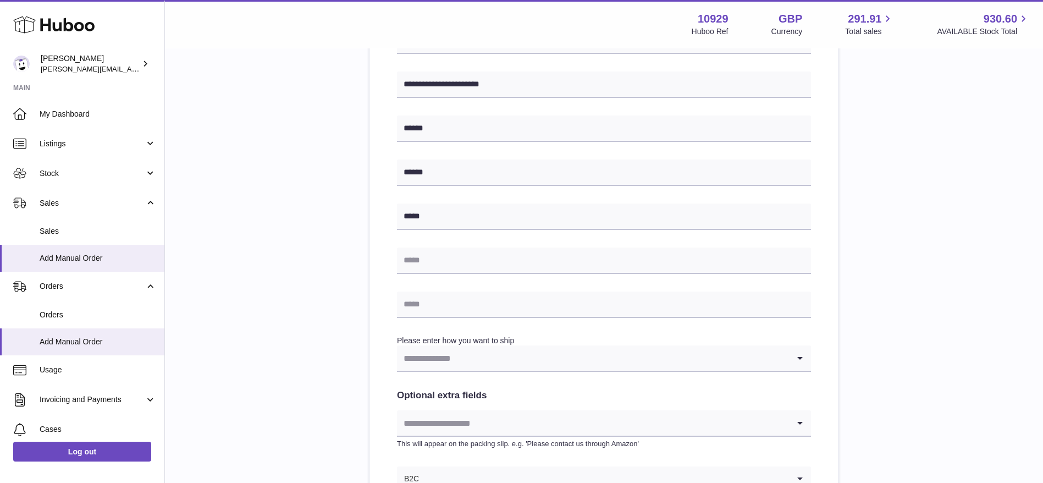
scroll to position [317, 0]
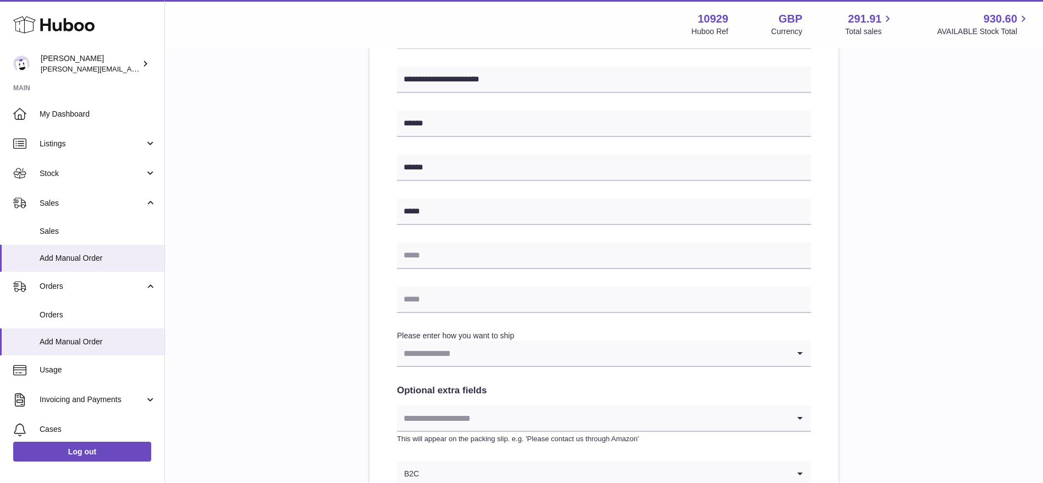
click at [455, 346] on input "Search for option" at bounding box center [593, 352] width 392 height 25
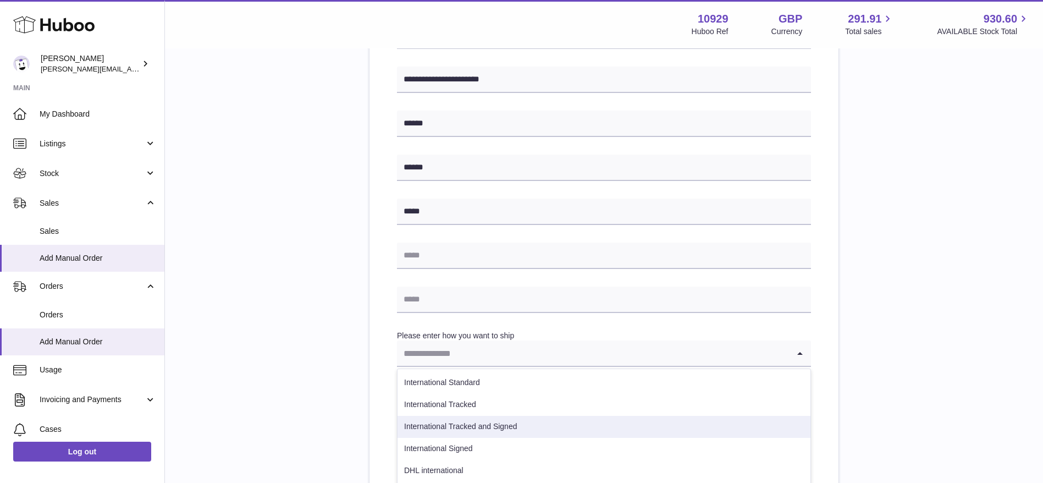
click at [453, 421] on li "International Tracked and Signed" at bounding box center [604, 427] width 413 height 22
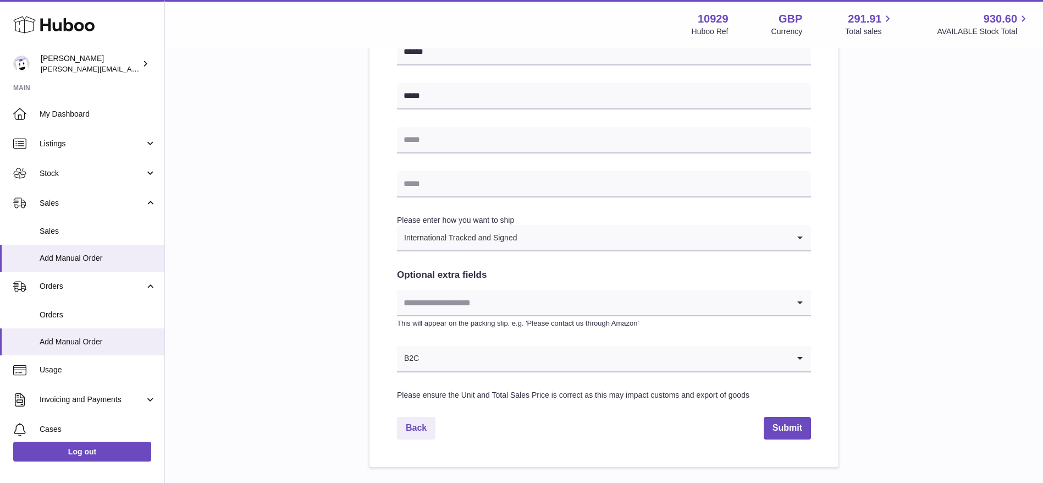
scroll to position [438, 0]
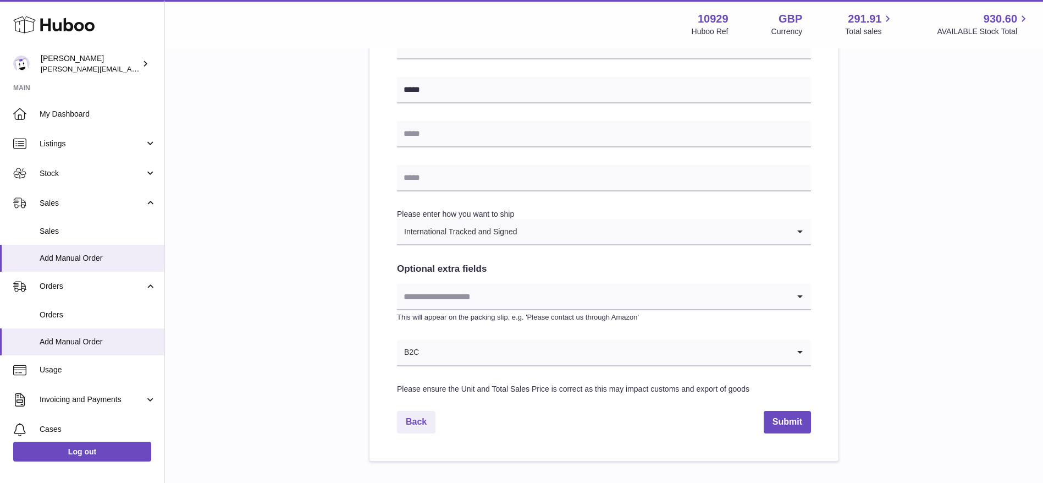
click at [434, 284] on input "Search for option" at bounding box center [593, 296] width 392 height 25
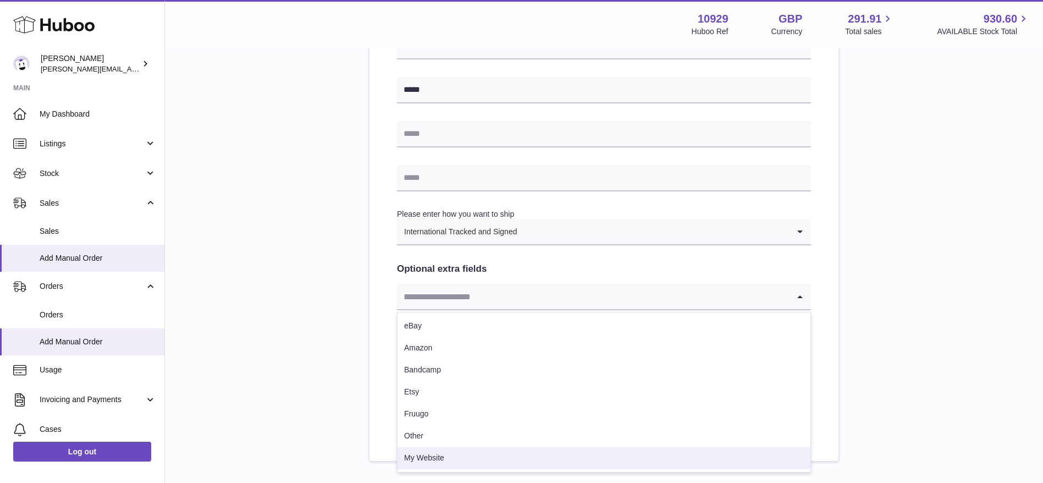
click at [426, 453] on li "My Website" at bounding box center [604, 458] width 413 height 22
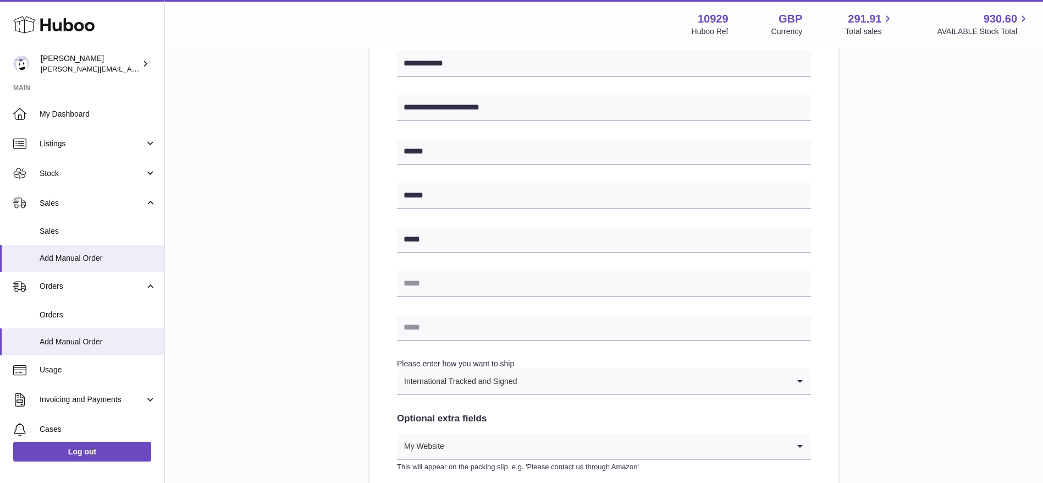
scroll to position [288, 0]
